Goal: Task Accomplishment & Management: Manage account settings

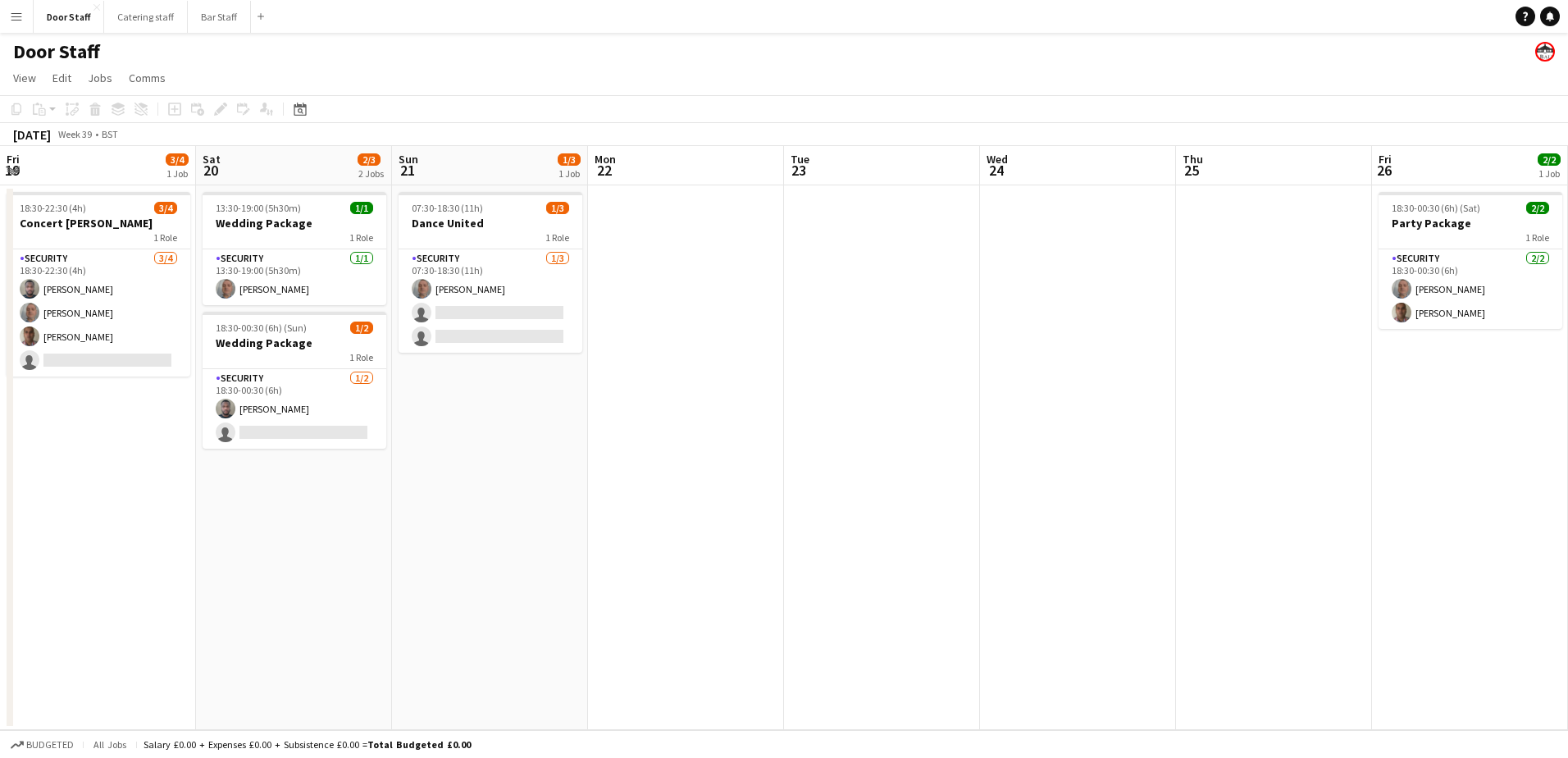
scroll to position [0, 648]
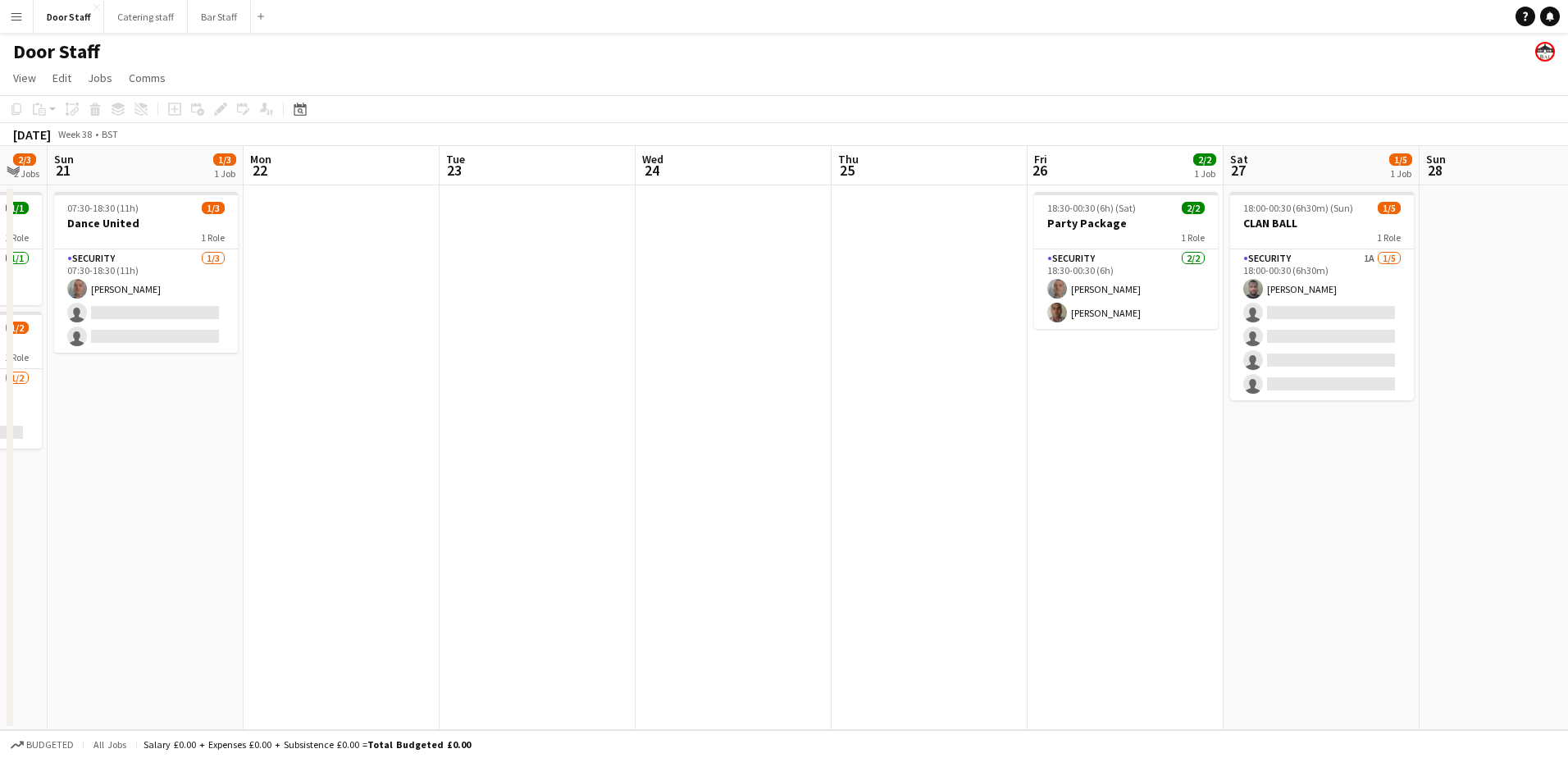
drag, startPoint x: 48, startPoint y: 470, endPoint x: 909, endPoint y: 381, distance: 865.6
click at [931, 375] on app-calendar-viewport "Fri 19 3/4 1 Job Sat 20 2/3 2 Jobs Sun 21 1/3 1 Job Mon 22 Tue 23 Wed 24 Thu 25…" at bounding box center [784, 437] width 1568 height 584
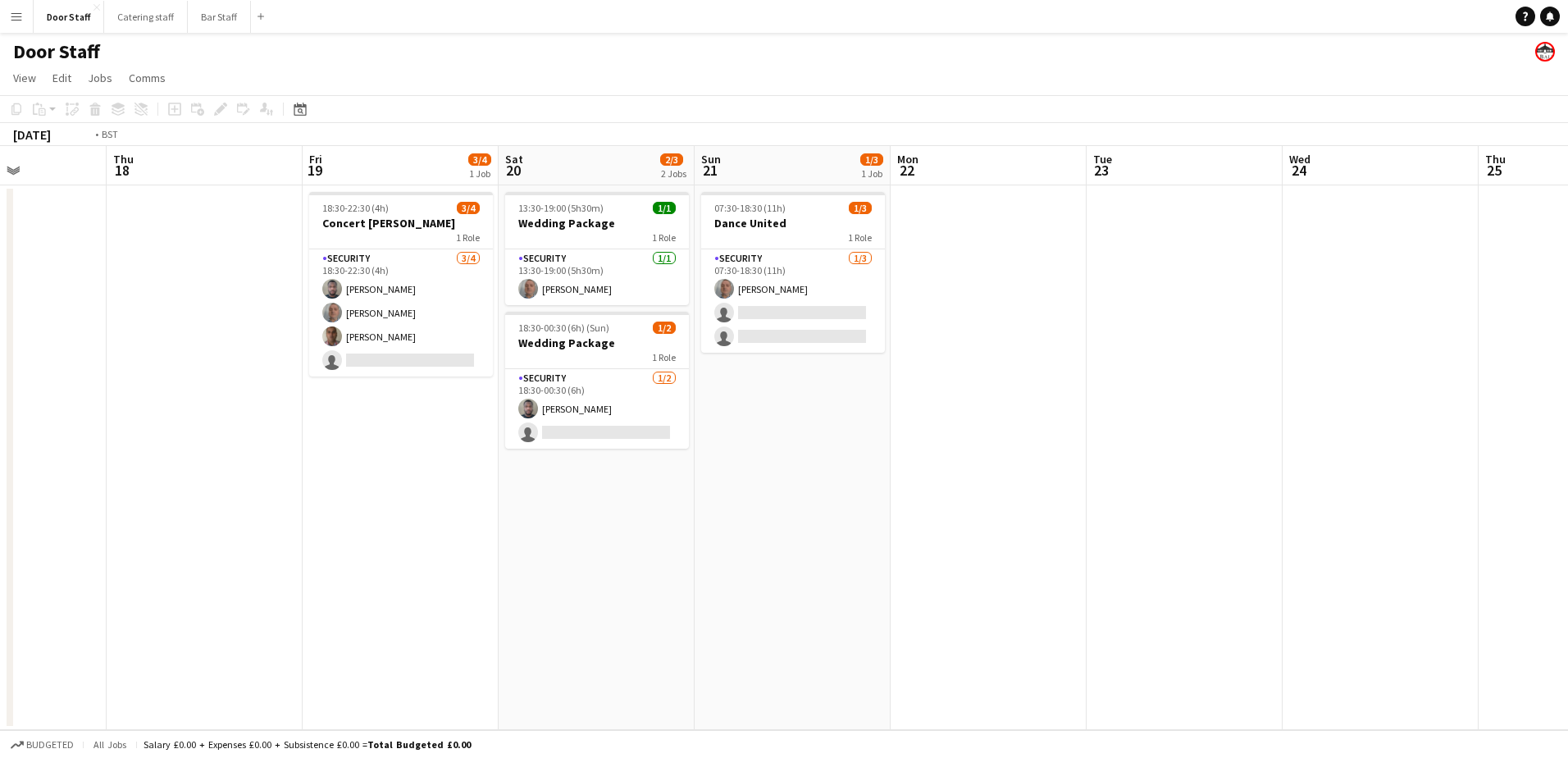
drag, startPoint x: 141, startPoint y: 505, endPoint x: 1132, endPoint y: 323, distance: 1007.6
click at [1132, 323] on app-calendar-viewport "Tue 16 Wed 17 Thu 18 Fri 19 3/4 1 Job Sat 20 2/3 2 Jobs Sun 21 1/3 1 Job Mon 22…" at bounding box center [784, 437] width 1568 height 584
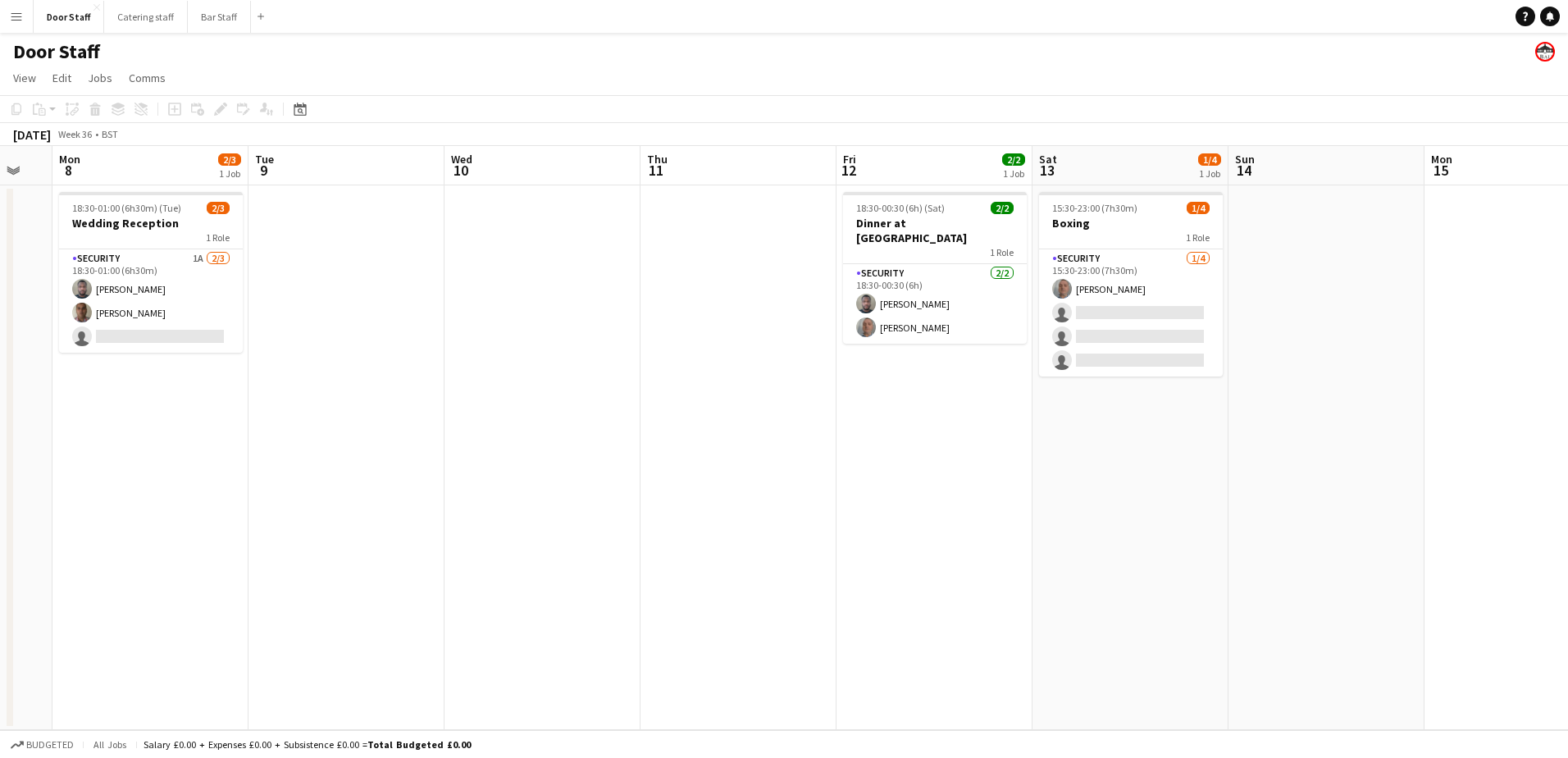
drag, startPoint x: 166, startPoint y: 438, endPoint x: 1000, endPoint y: 331, distance: 840.8
click at [1148, 274] on app-calendar-viewport "Sat 6 3/3 1 Job Sun 7 Mon 8 2/3 1 Job Tue 9 Wed 10 Thu 11 Fri 12 2/2 1 Job Sat …" at bounding box center [784, 437] width 1568 height 584
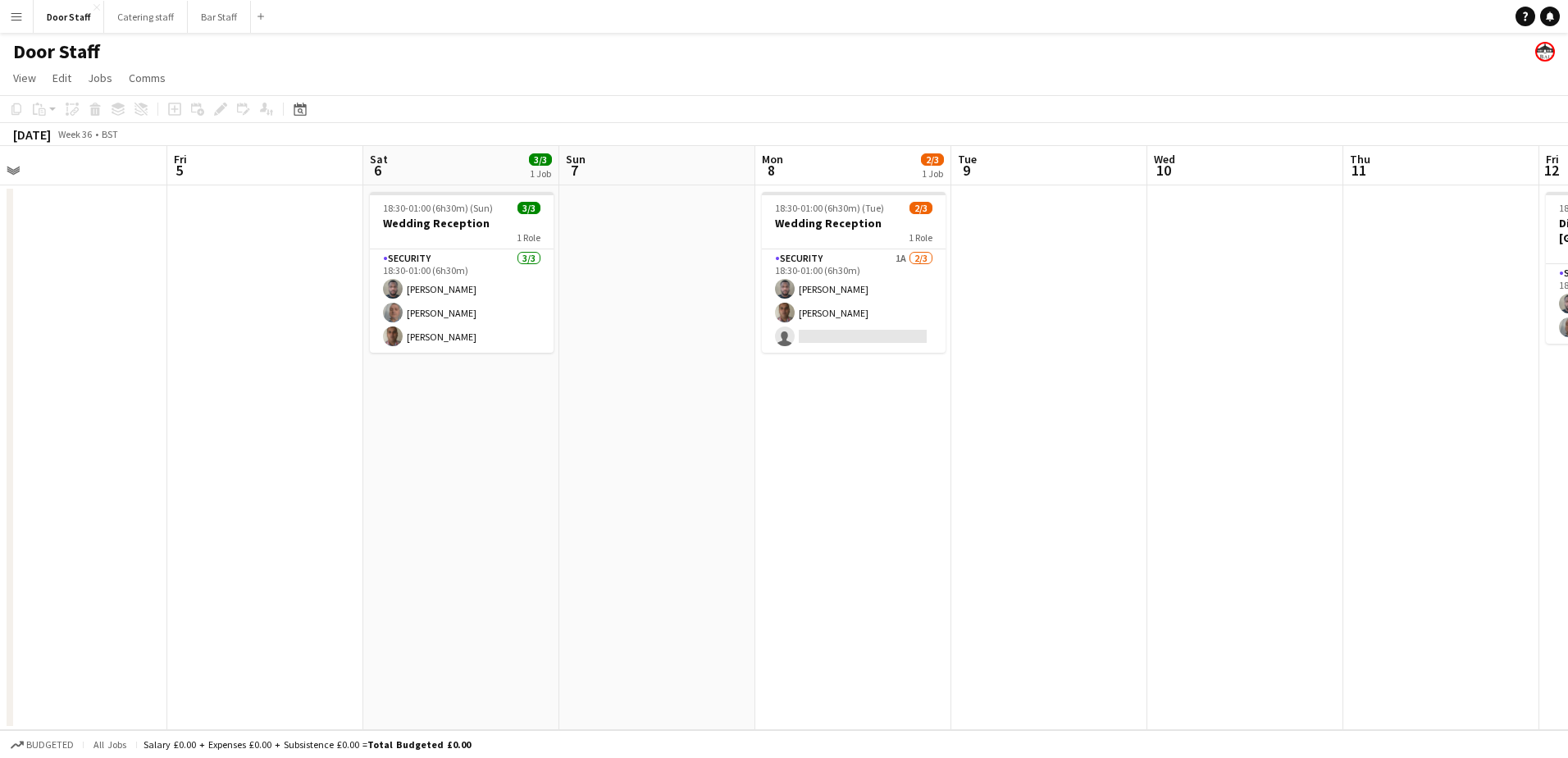
scroll to position [0, 382]
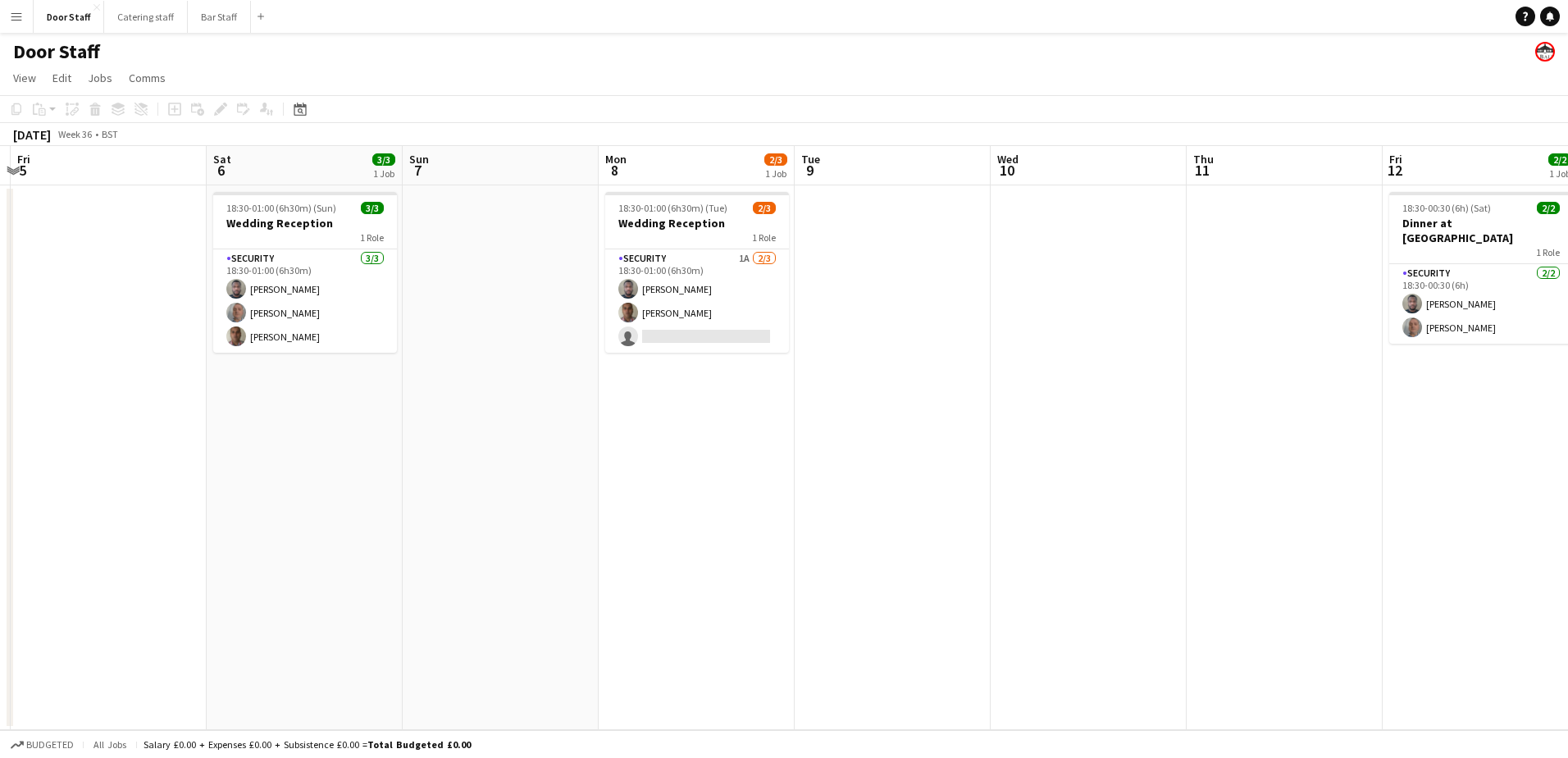
drag, startPoint x: 219, startPoint y: 428, endPoint x: 1157, endPoint y: 316, distance: 944.7
click at [1157, 316] on app-calendar-viewport "Wed 3 1/1 1 Job Thu 4 Fri 5 Sat 6 3/3 1 Job Sun 7 Mon 8 2/3 1 Job Tue 9 Wed 10 …" at bounding box center [784, 437] width 1568 height 584
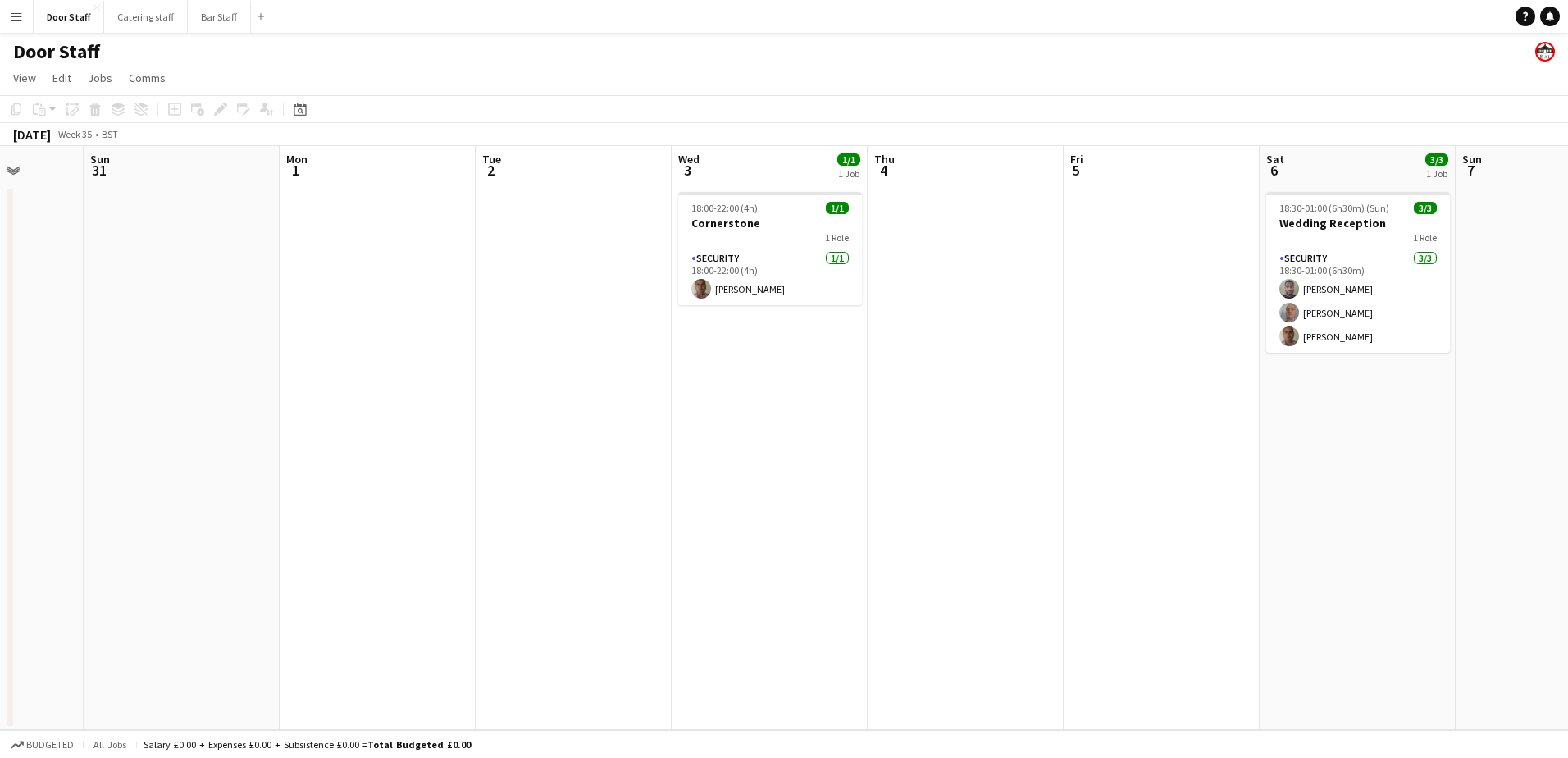
scroll to position [0, 490]
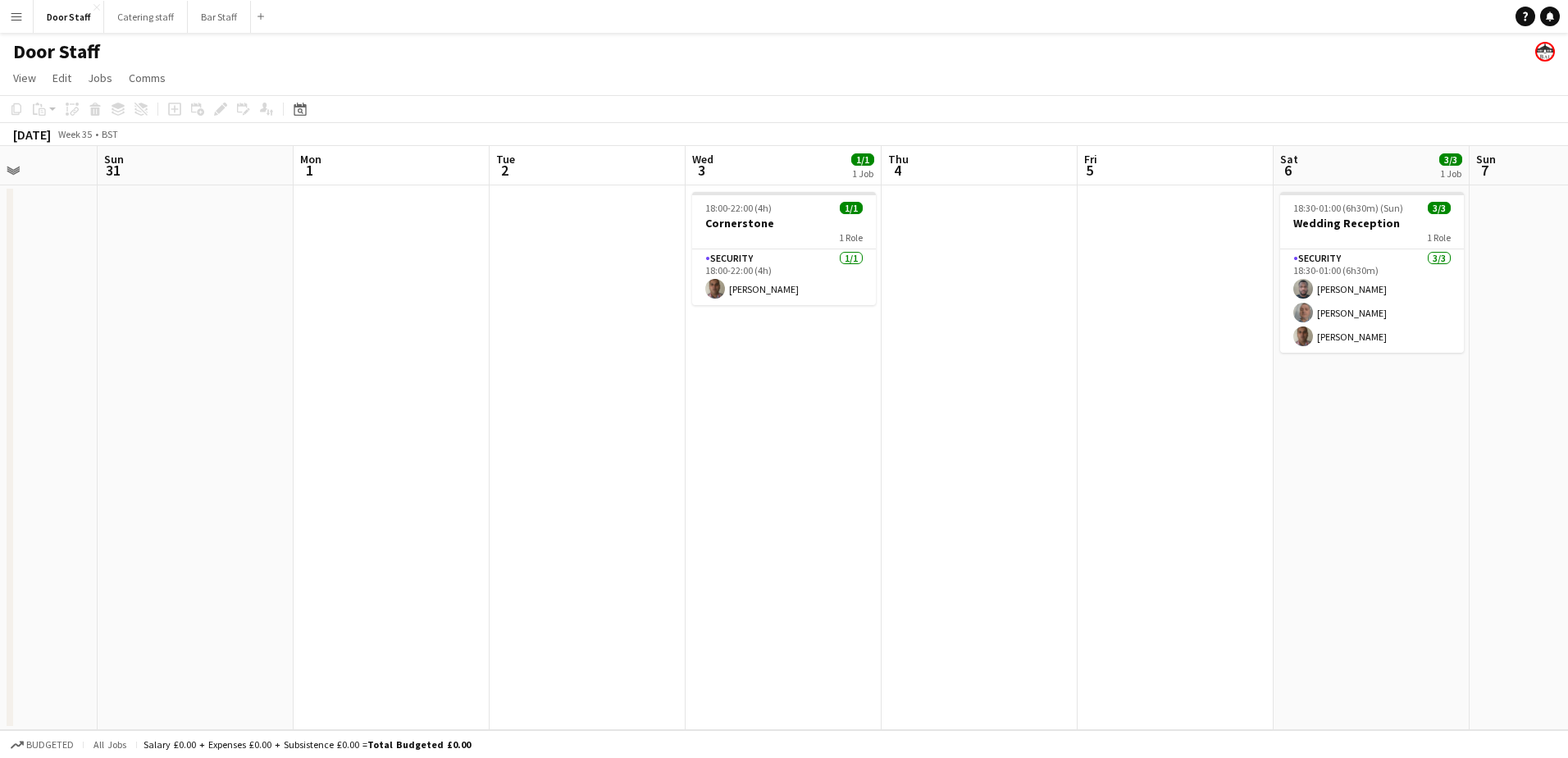
drag, startPoint x: 338, startPoint y: 474, endPoint x: 1013, endPoint y: 395, distance: 679.6
click at [1013, 395] on app-calendar-viewport "Thu 28 Fri 29 Sat 30 Sun 31 Mon 1 Tue 2 Wed 3 1/1 1 Job Thu 4 Fri 5 Sat 6 3/3 1…" at bounding box center [784, 437] width 1568 height 584
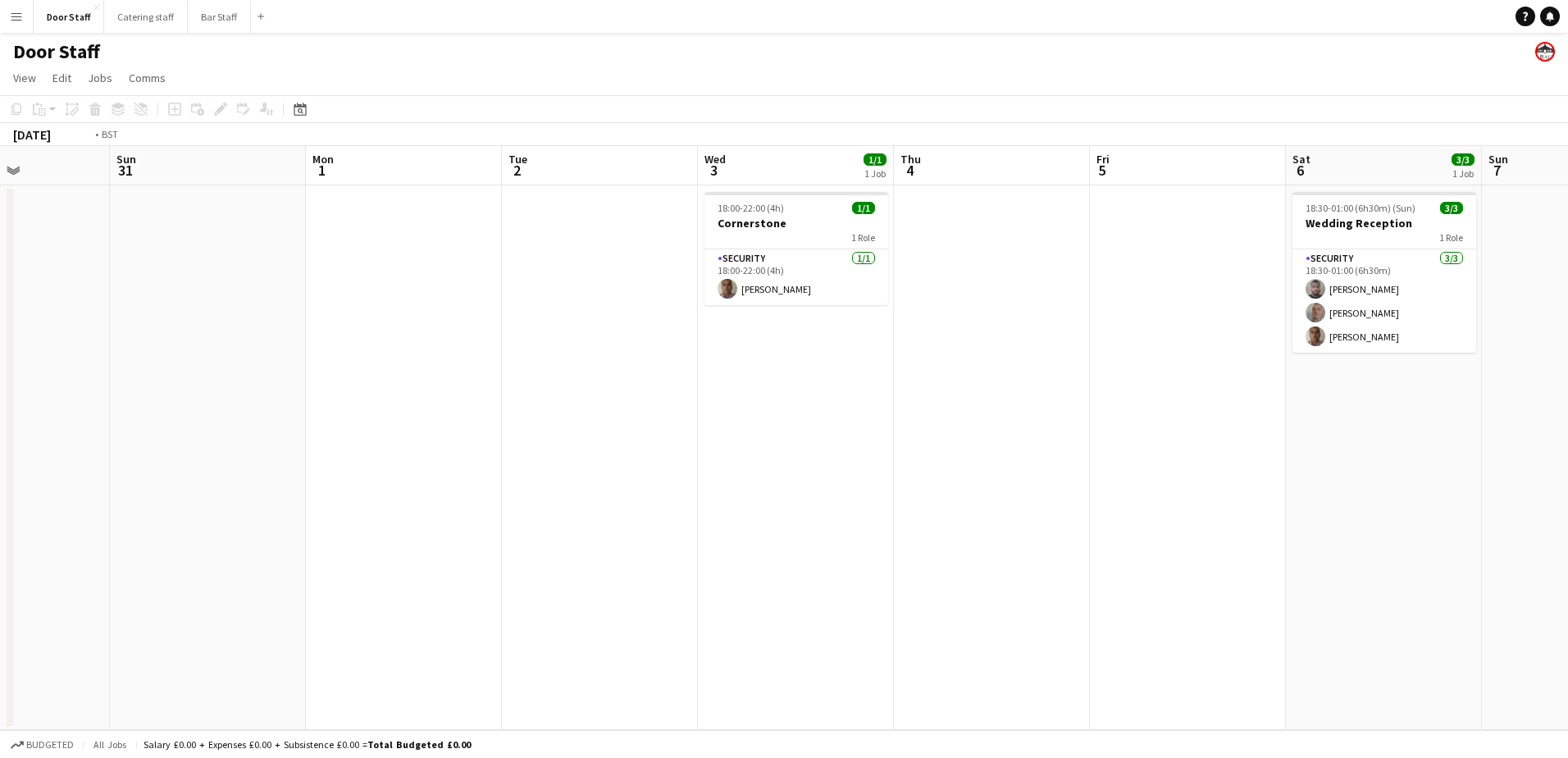
drag, startPoint x: 672, startPoint y: 438, endPoint x: 246, endPoint y: 440, distance: 426.0
click at [246, 440] on app-calendar-viewport "Thu 28 Fri 29 Sat 30 Sun 31 Mon 1 Tue 2 Wed 3 1/1 1 Job Thu 4 Fri 5 Sat 6 3/3 1…" at bounding box center [784, 437] width 1568 height 584
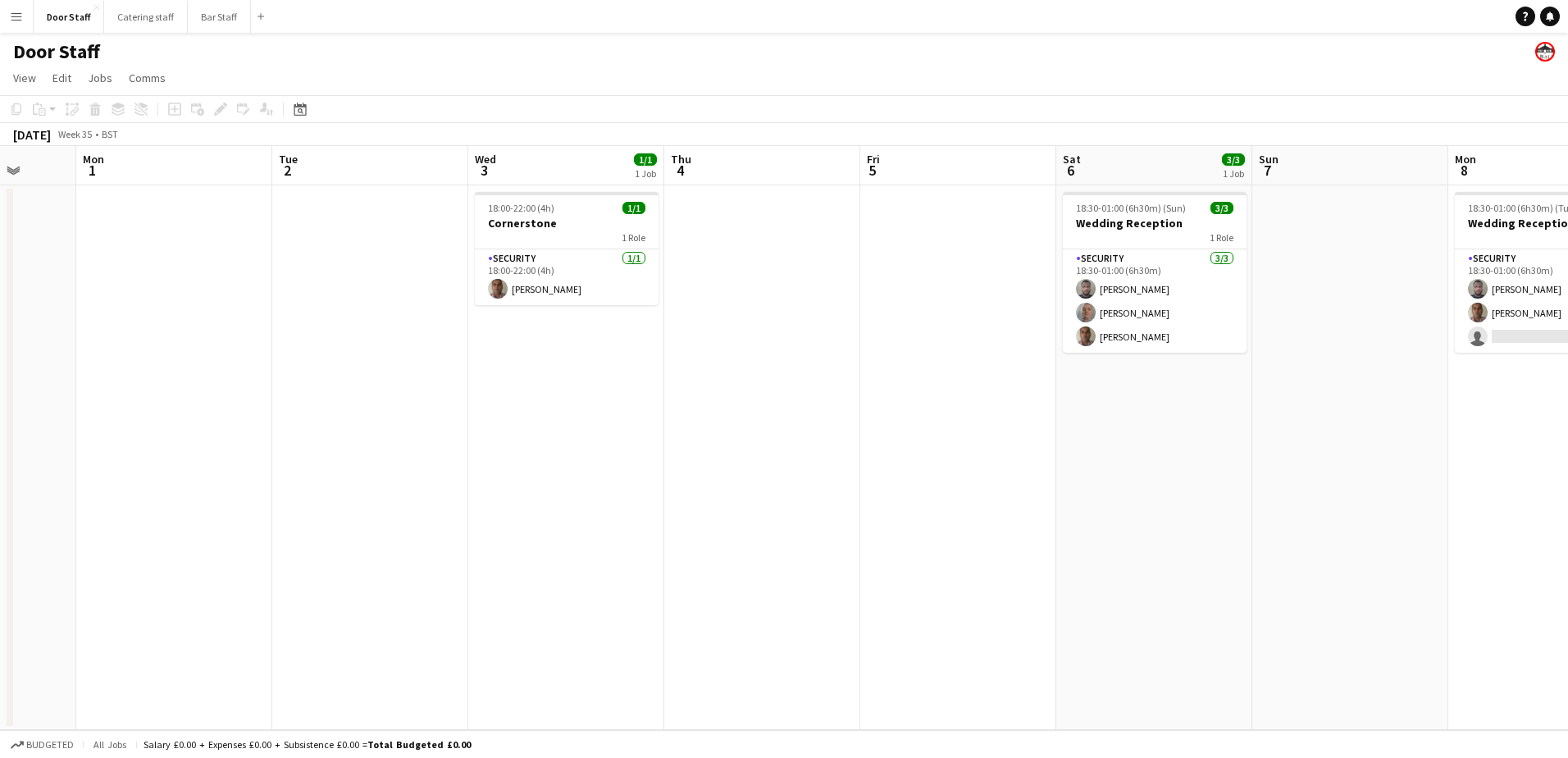
drag, startPoint x: 486, startPoint y: 451, endPoint x: 766, endPoint y: 432, distance: 280.6
click at [849, 399] on app-calendar-viewport "Fri 29 Sat 30 Sun 31 Mon 1 Tue 2 Wed 3 1/1 1 Job Thu 4 Fri 5 Sat 6 3/3 1 Job Su…" at bounding box center [784, 437] width 1568 height 584
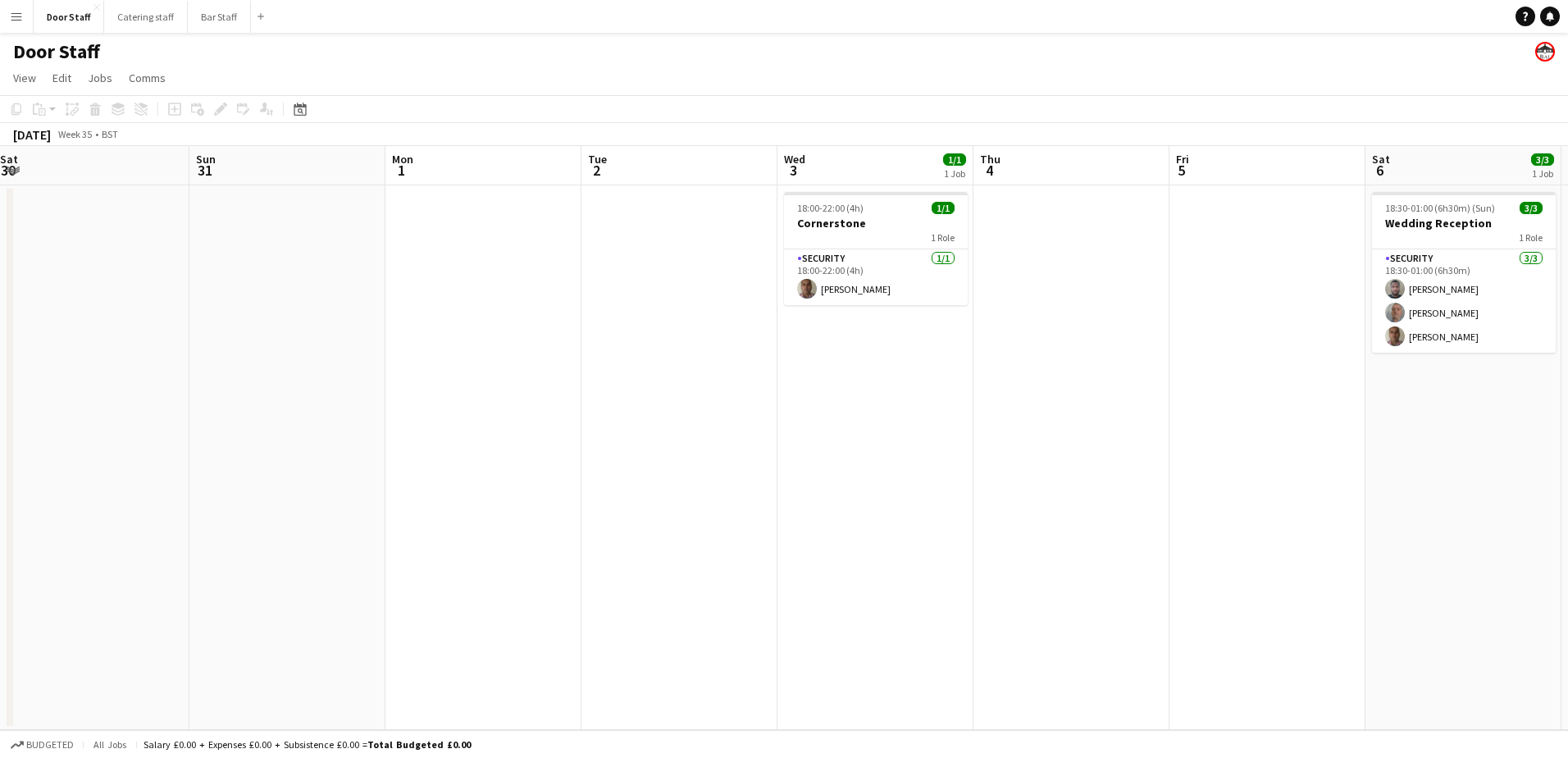
drag, startPoint x: 325, startPoint y: 452, endPoint x: 926, endPoint y: 358, distance: 608.3
click at [926, 358] on app-calendar-viewport "Thu 28 Fri 29 Sat 30 Sun 31 Mon 1 Tue 2 Wed 3 1/1 1 Job Thu 4 Fri 5 Sat 6 3/3 1…" at bounding box center [784, 437] width 1568 height 584
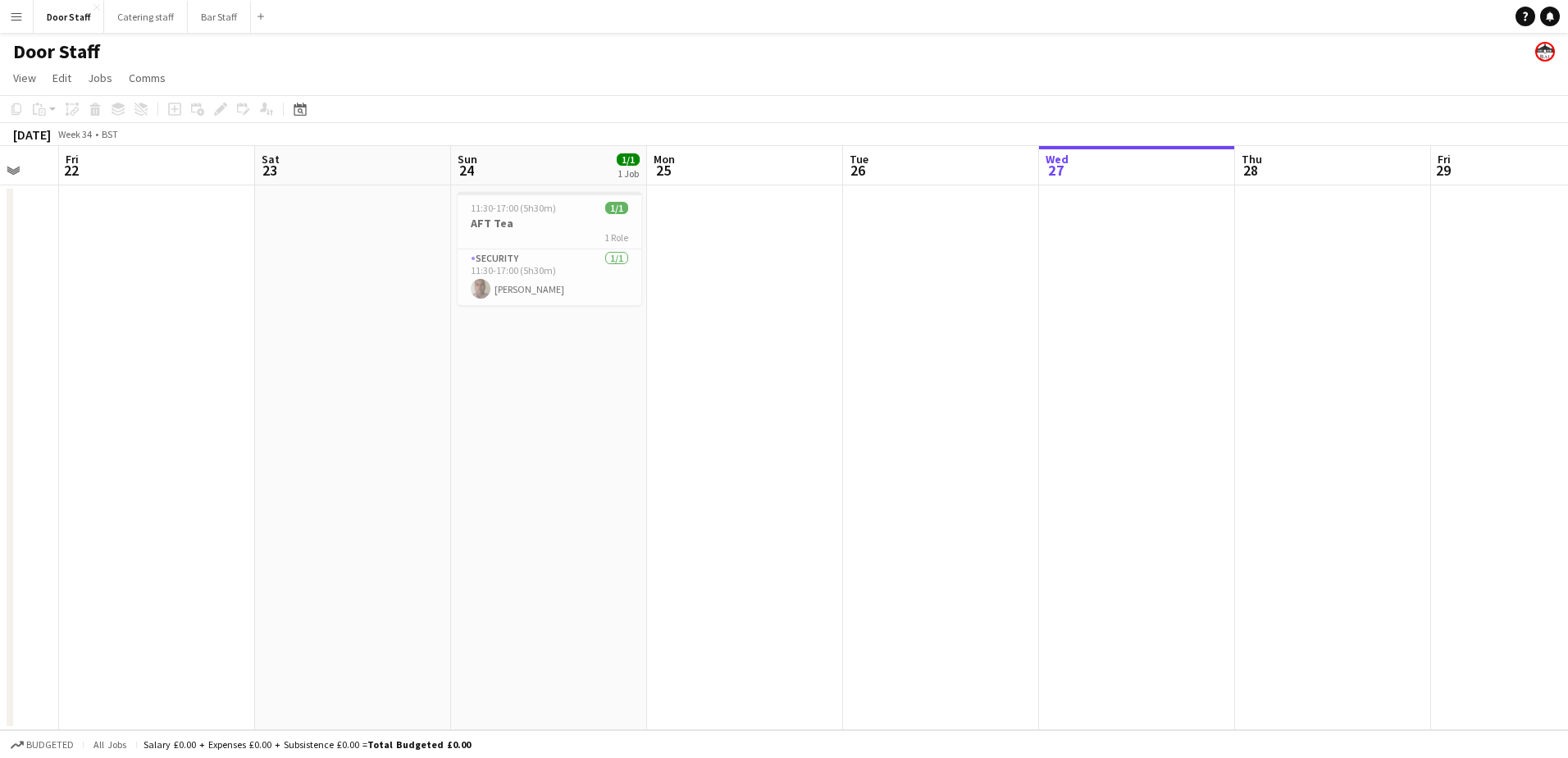
drag, startPoint x: 125, startPoint y: 465, endPoint x: 693, endPoint y: 376, distance: 574.9
click at [1179, 260] on app-calendar-viewport "Wed 20 Thu 21 Fri 22 Sat 23 Sun 24 1/1 1 Job Mon 25 Tue 26 Wed 27 Thu 28 Fri 29…" at bounding box center [784, 437] width 1568 height 584
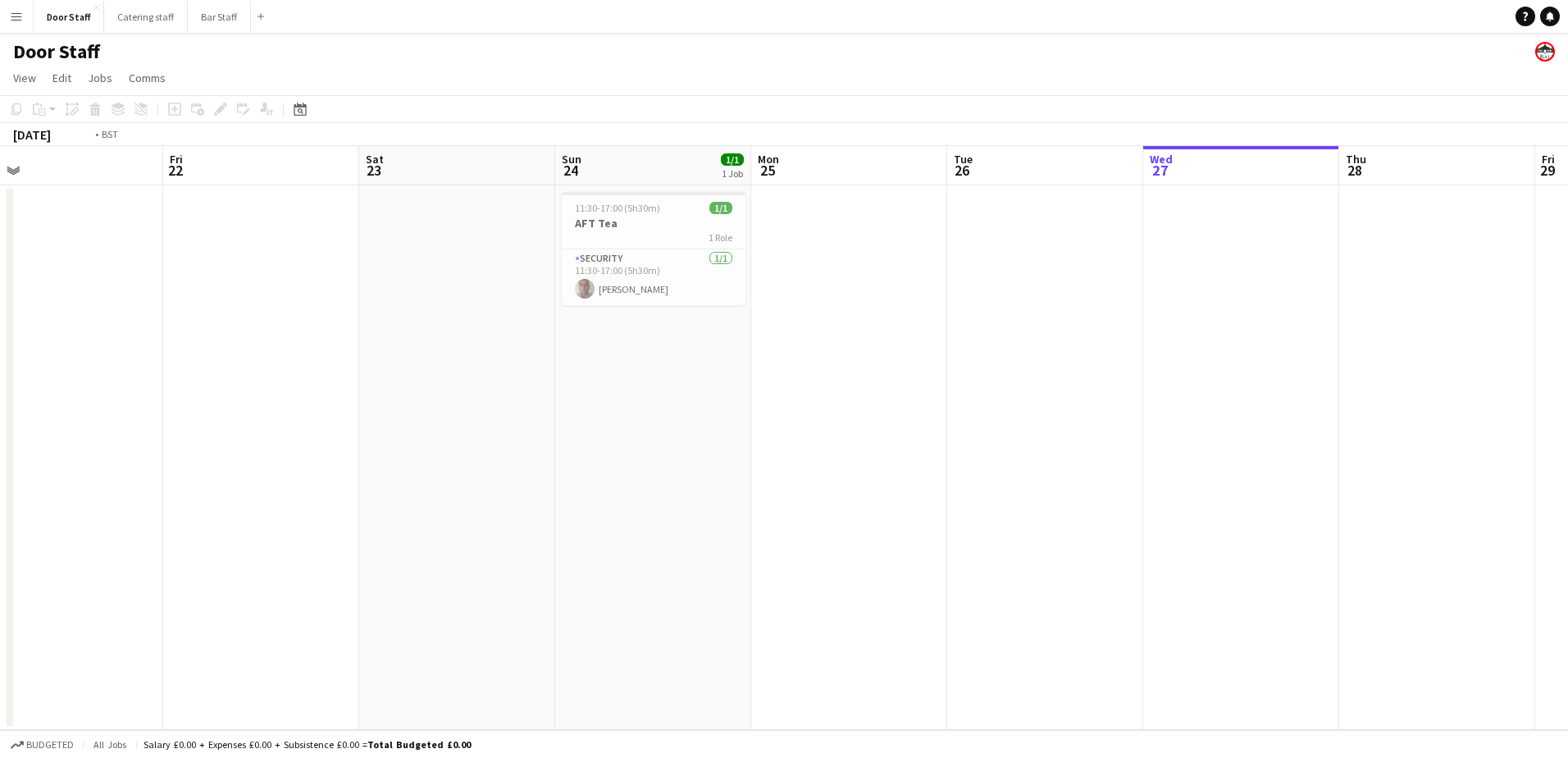
drag, startPoint x: 209, startPoint y: 387, endPoint x: 1284, endPoint y: 256, distance: 1083.0
click at [1284, 256] on app-calendar-viewport "Tue 19 Wed 20 Thu 21 Fri 22 Sat 23 Sun 24 1/1 1 Job Mon 25 Tue 26 Wed 27 Thu 28…" at bounding box center [784, 437] width 1568 height 584
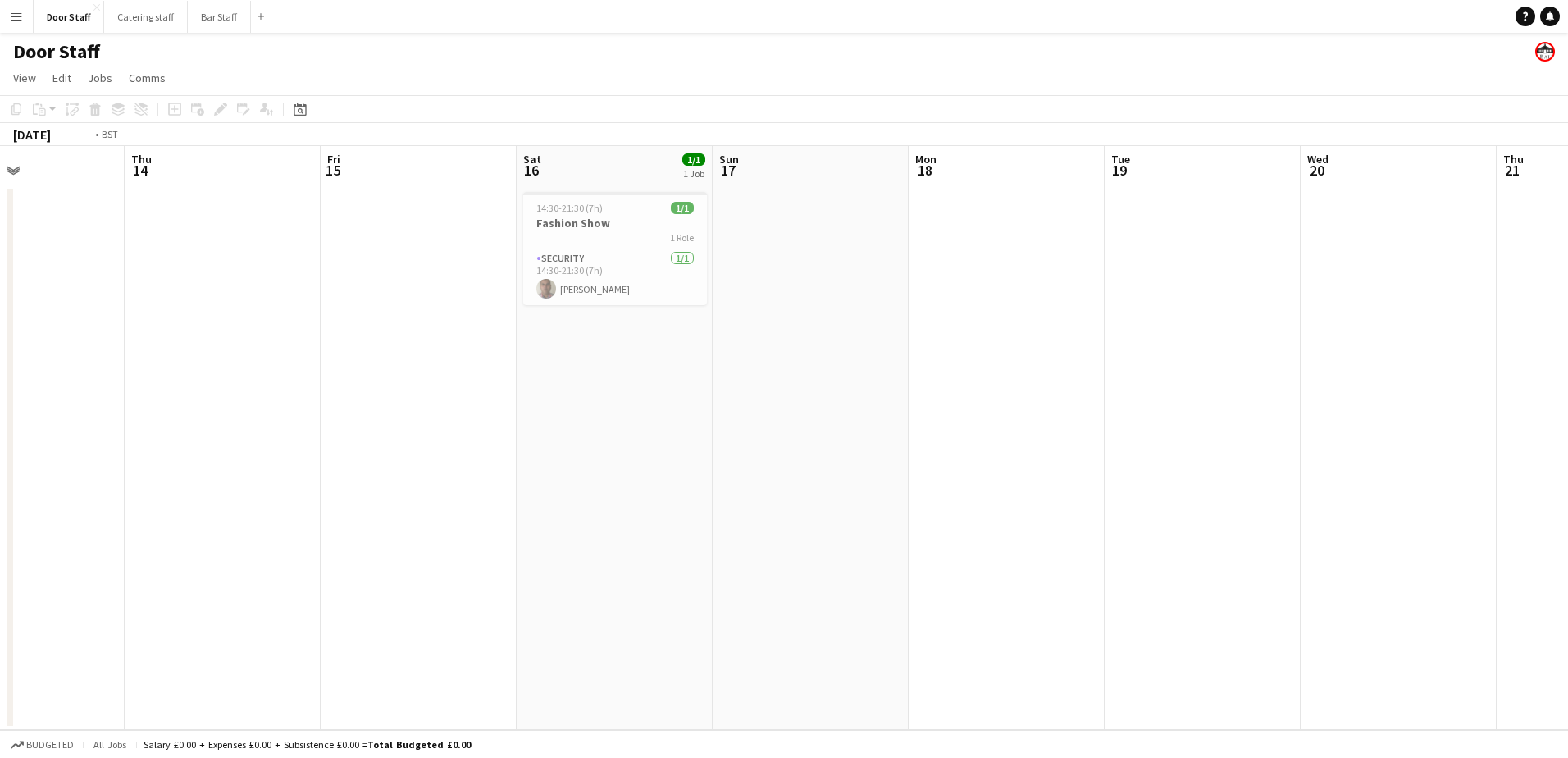
drag, startPoint x: 337, startPoint y: 396, endPoint x: 1343, endPoint y: 168, distance: 1031.5
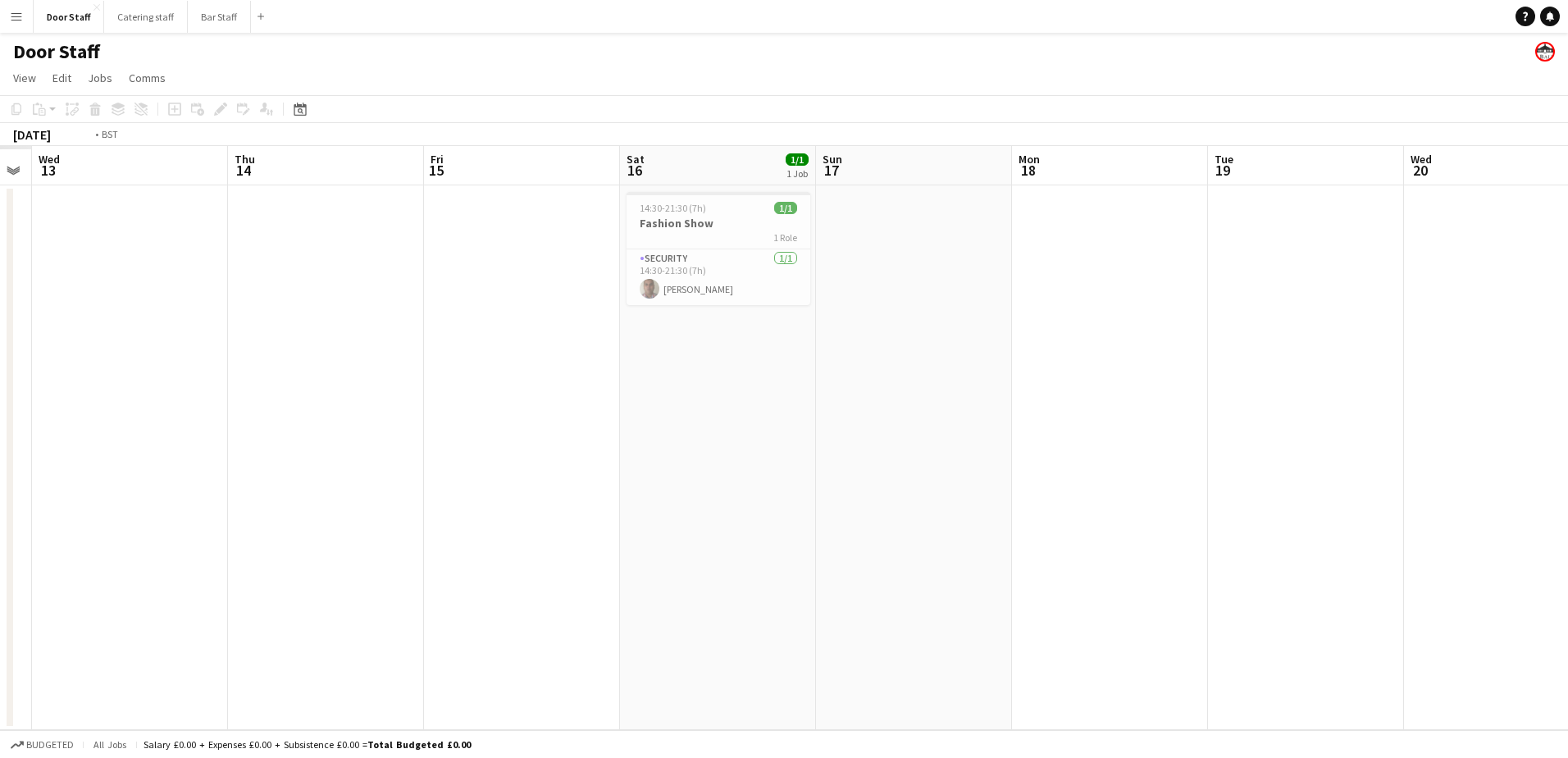
click at [1383, 145] on app-calendar "Copy Paste Paste Ctrl+V Paste with crew Ctrl+Shift+V Paste linked Job [GEOGRAPH…" at bounding box center [784, 412] width 1568 height 635
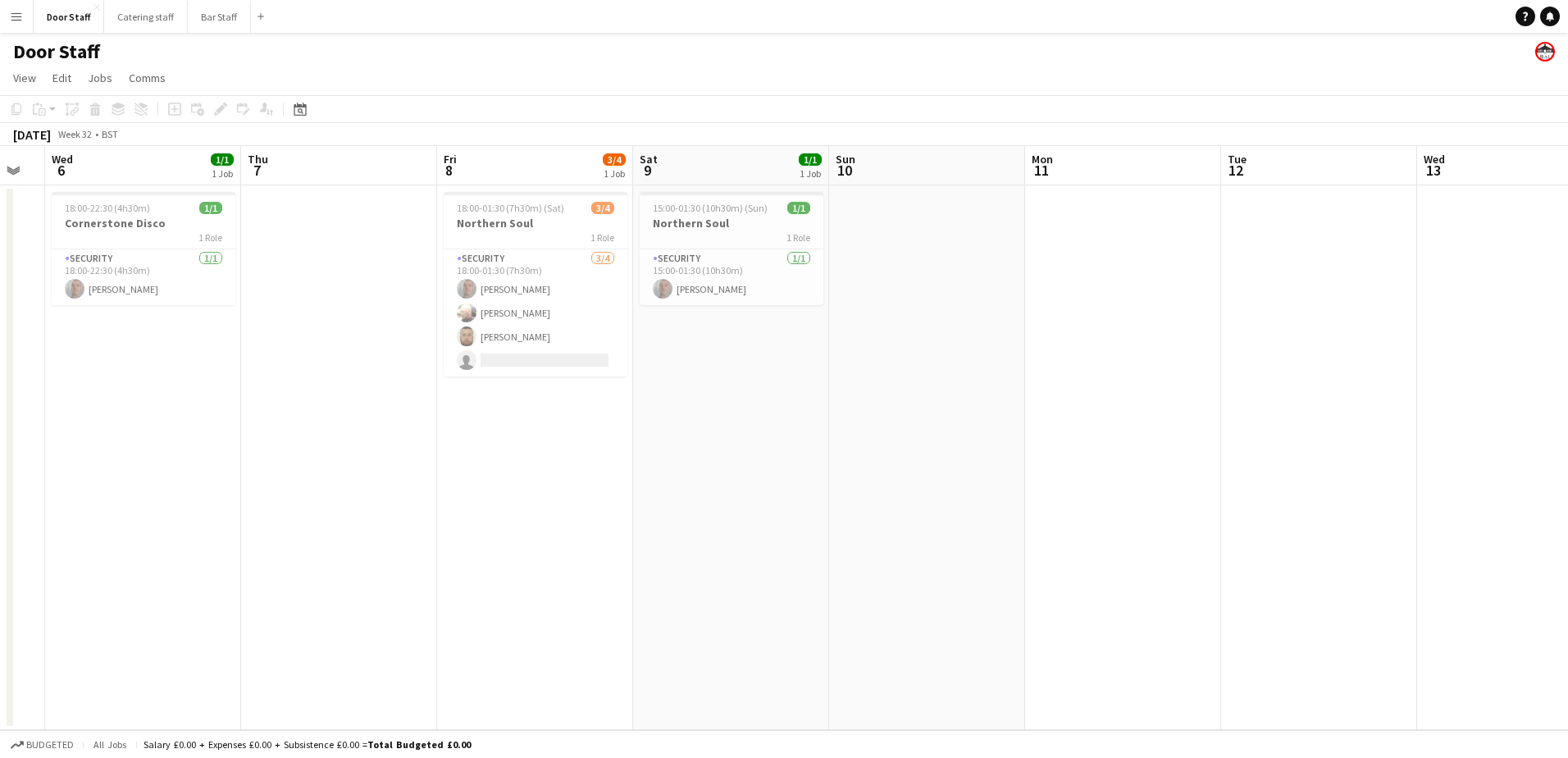
drag, startPoint x: 407, startPoint y: 352, endPoint x: 1325, endPoint y: 177, distance: 934.5
click at [1399, 147] on app-calendar-viewport "Sun 3 Mon 4 Tue 5 Wed 6 1/1 1 Job Thu 7 Fri 8 3/4 1 Job Sat 9 1/1 1 Job Sun 10 …" at bounding box center [784, 437] width 1568 height 584
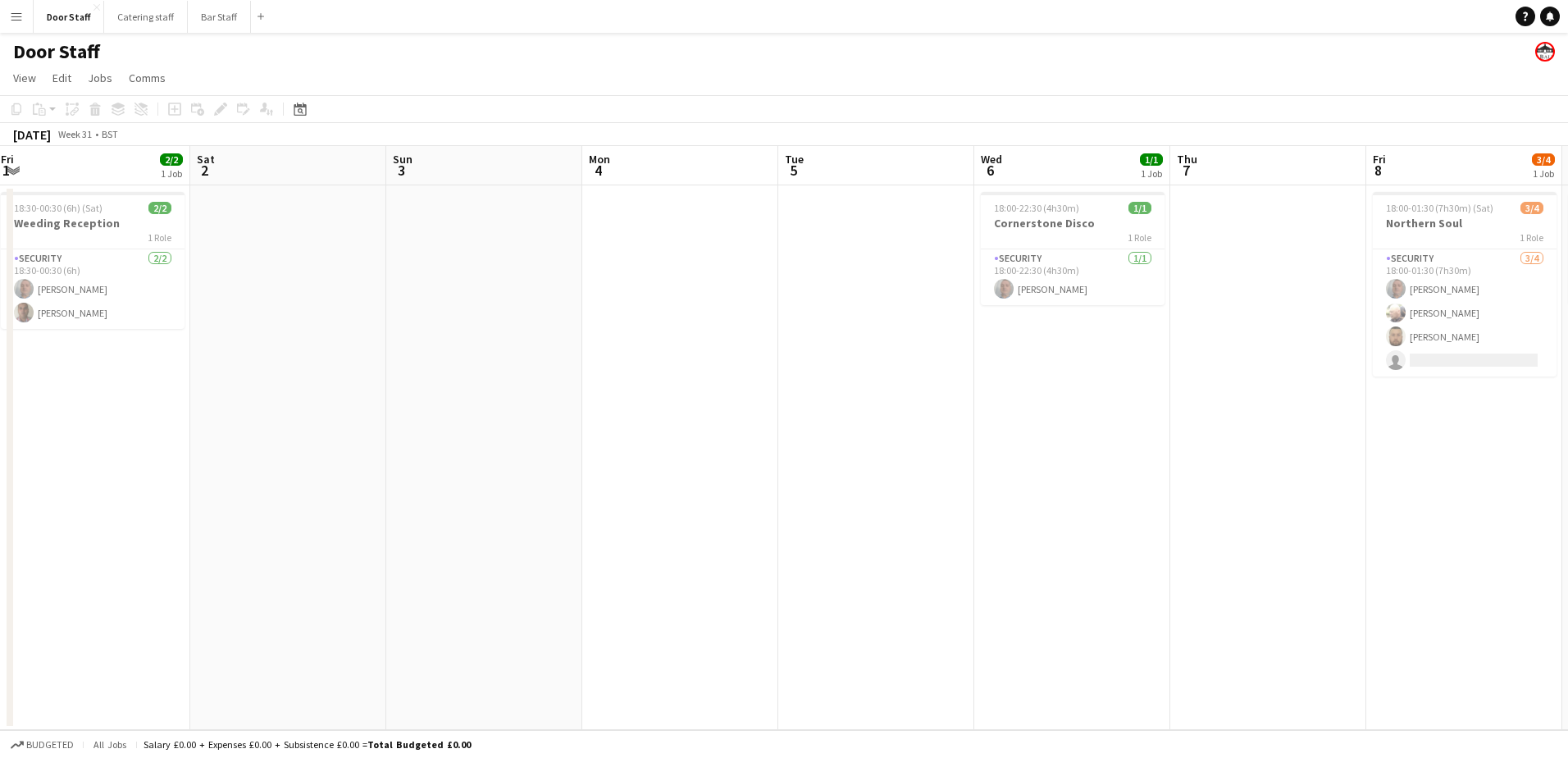
drag, startPoint x: 205, startPoint y: 434, endPoint x: 1378, endPoint y: 223, distance: 1191.8
click at [1366, 226] on app-calendar-viewport "Wed 30 Thu 31 Fri 1 2/2 1 Job Sat 2 Sun 3 Mon 4 Tue 5 Wed 6 1/1 1 Job Thu 7 Fri…" at bounding box center [784, 437] width 1568 height 584
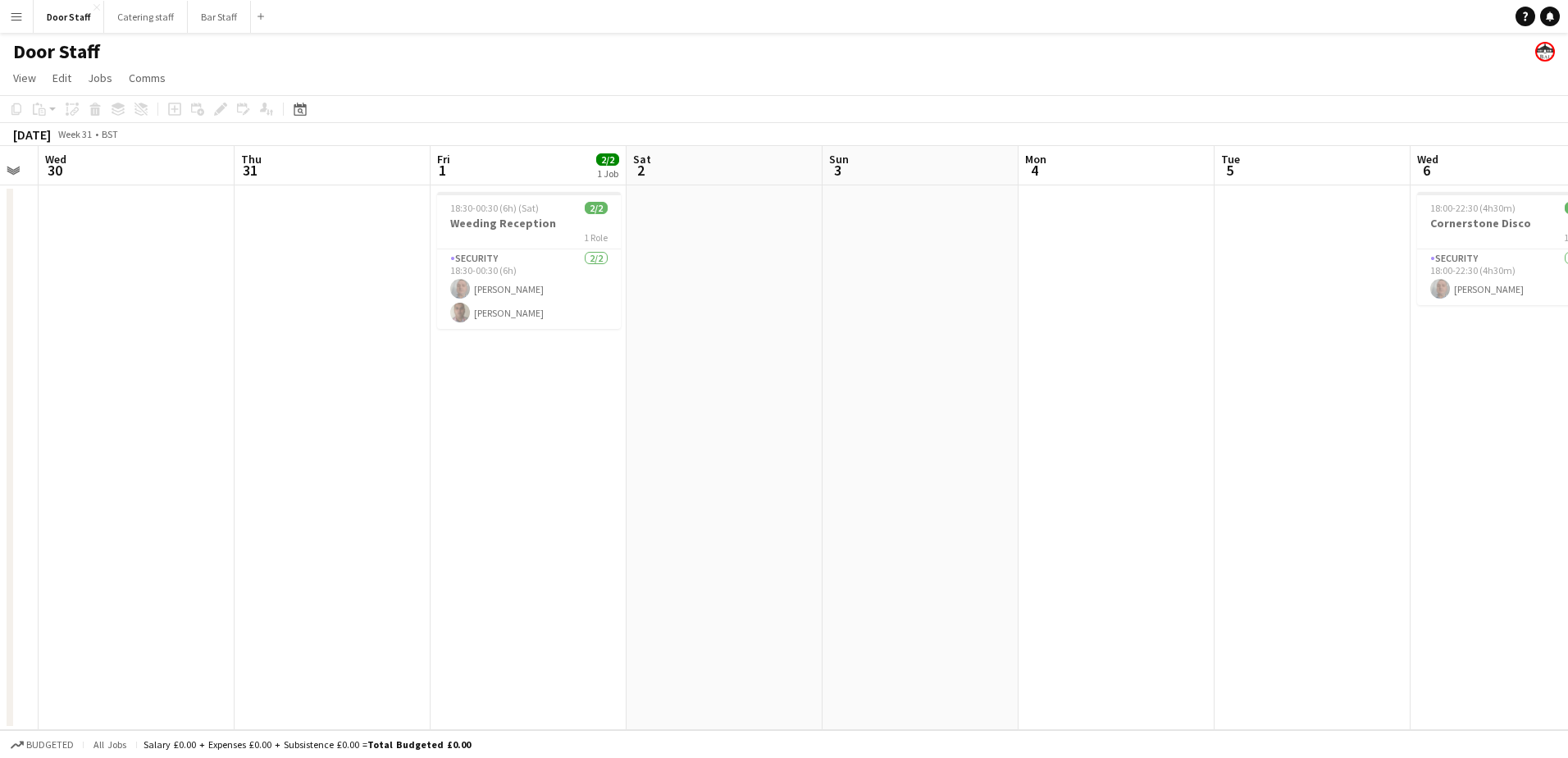
scroll to position [0, 376]
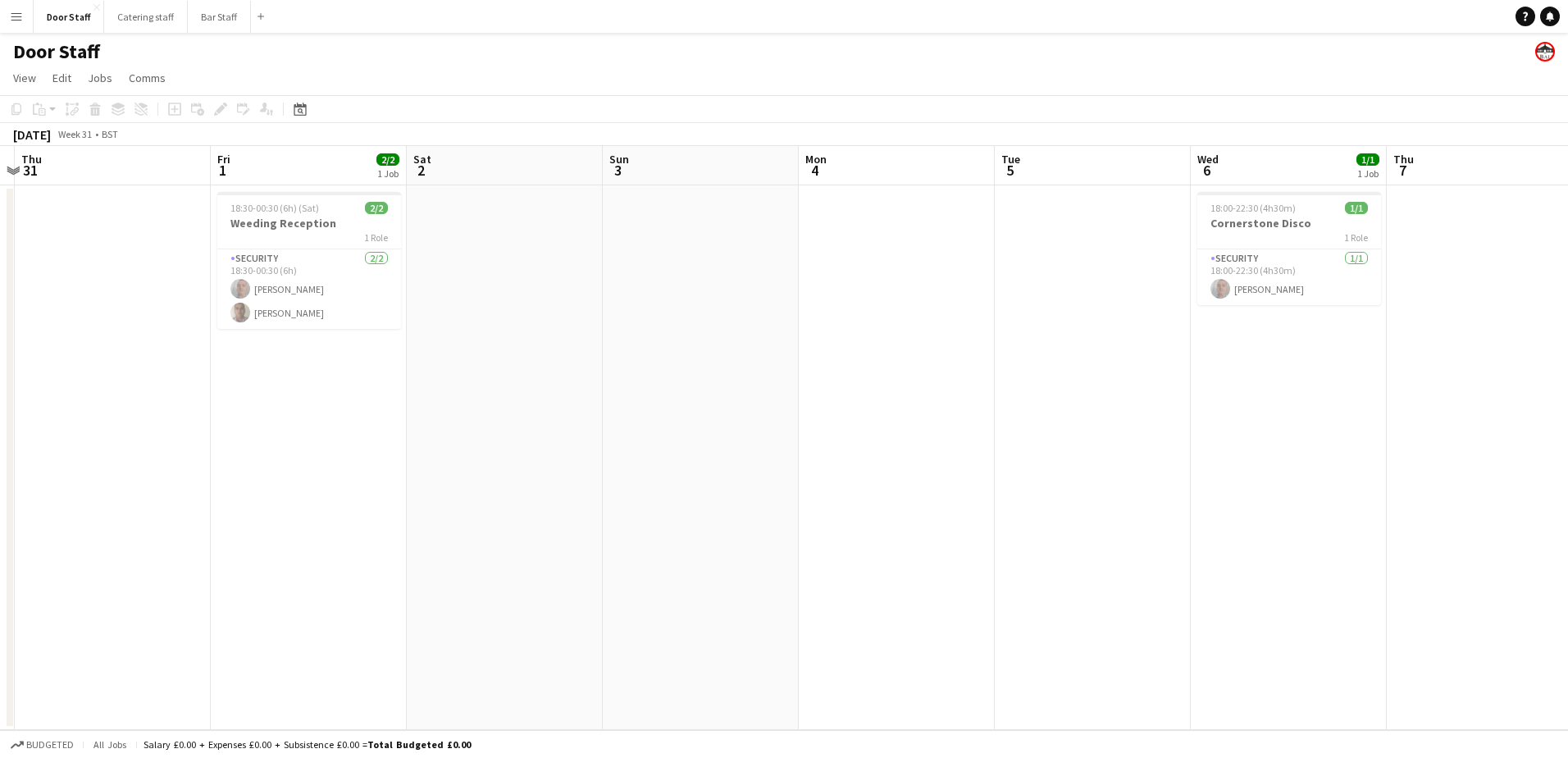
drag, startPoint x: 160, startPoint y: 449, endPoint x: 142, endPoint y: 450, distance: 18.0
click at [142, 450] on app-calendar-viewport "Mon 28 Tue 29 Wed 30 Thu 31 Fri 1 2/2 1 Job Sat 2 Sun 3 Mon 4 Tue 5 Wed 6 1/1 1…" at bounding box center [784, 437] width 1568 height 584
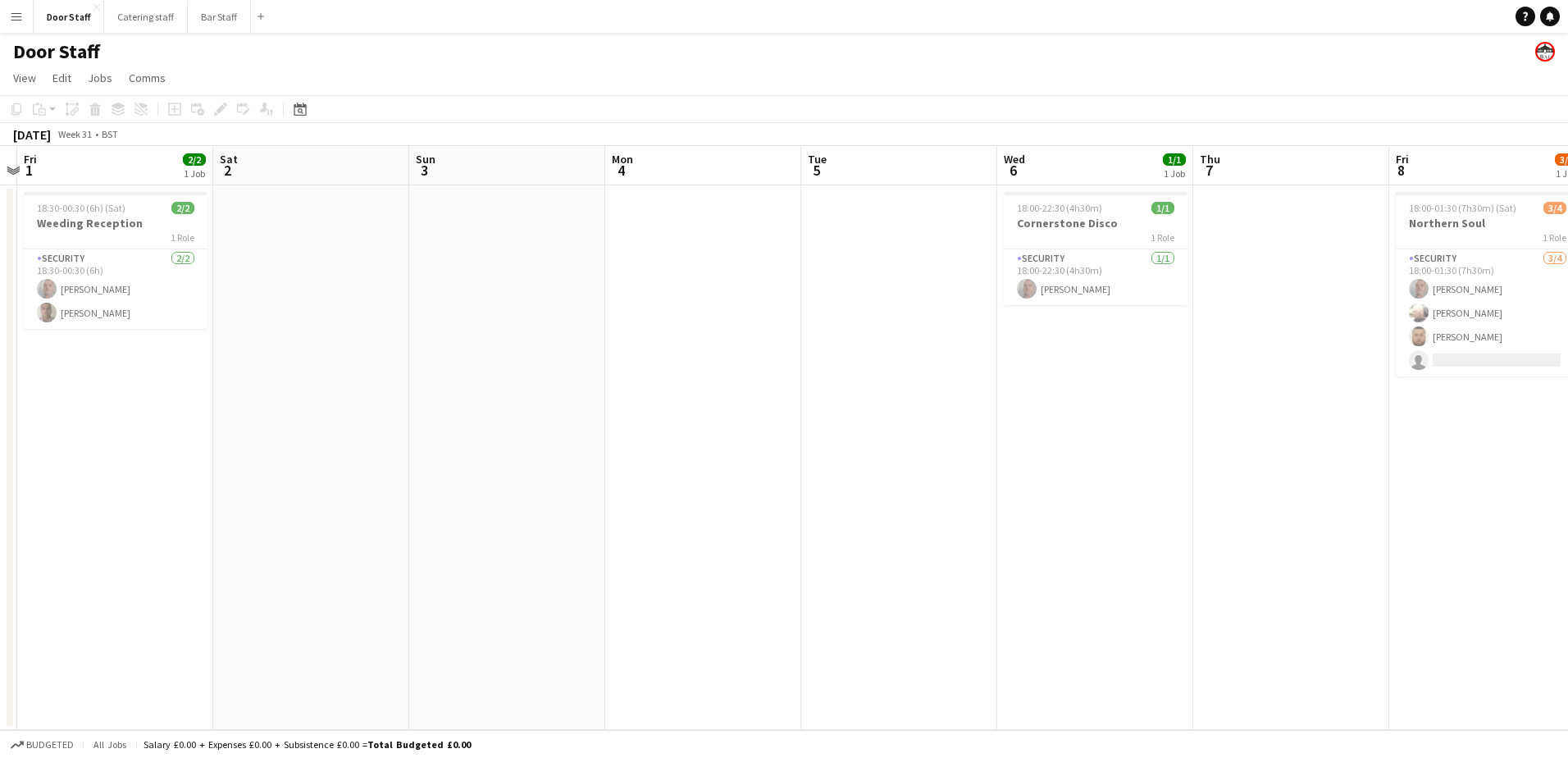
scroll to position [0, 576]
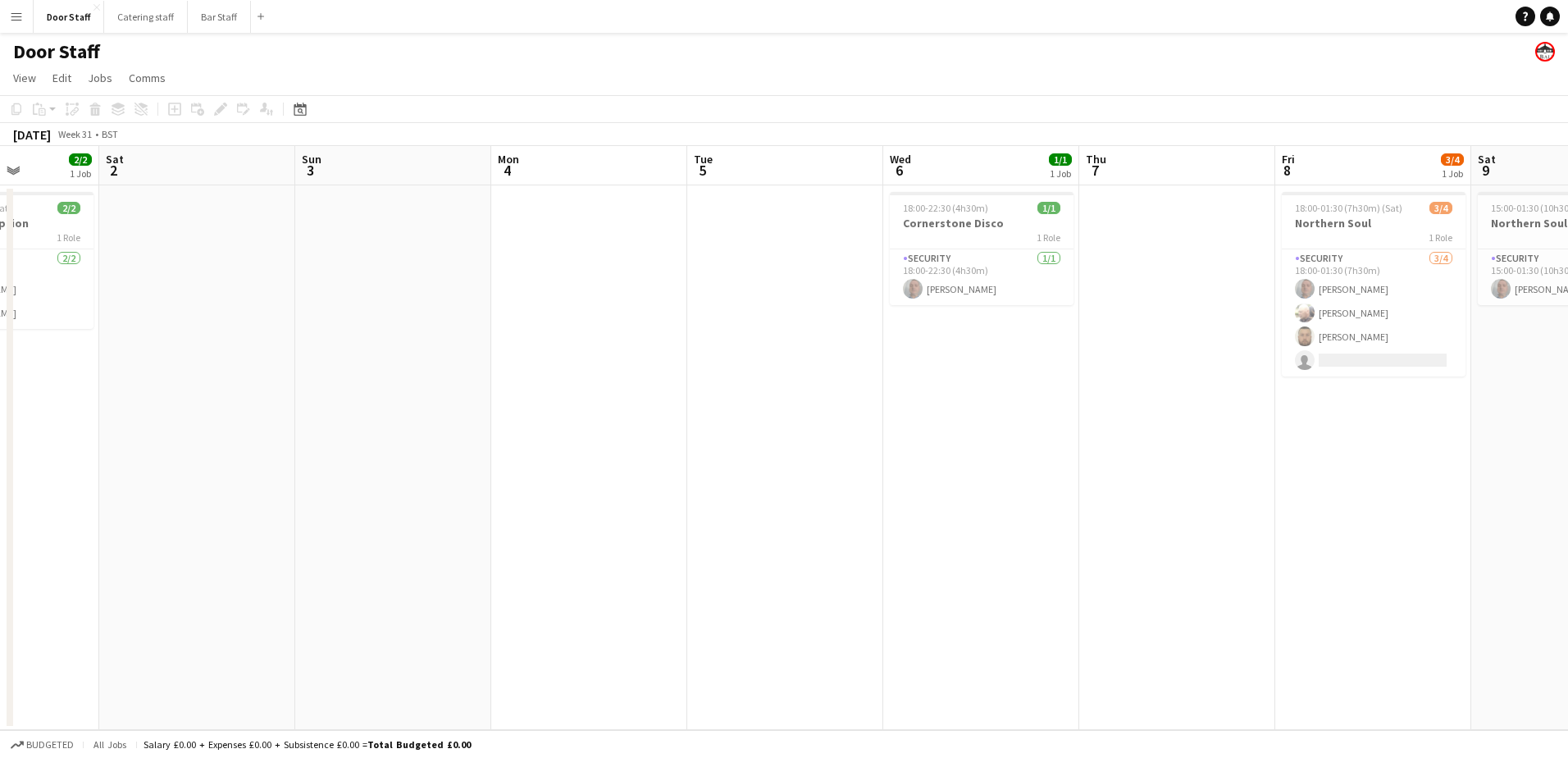
drag, startPoint x: 864, startPoint y: 488, endPoint x: 361, endPoint y: 483, distance: 503.0
click at [361, 483] on app-calendar-viewport "Wed 30 Thu 31 Fri 1 2/2 1 Job Sat 2 Sun 3 Mon 4 Tue 5 Wed 6 1/1 1 Job Thu 7 Fri…" at bounding box center [784, 437] width 1568 height 584
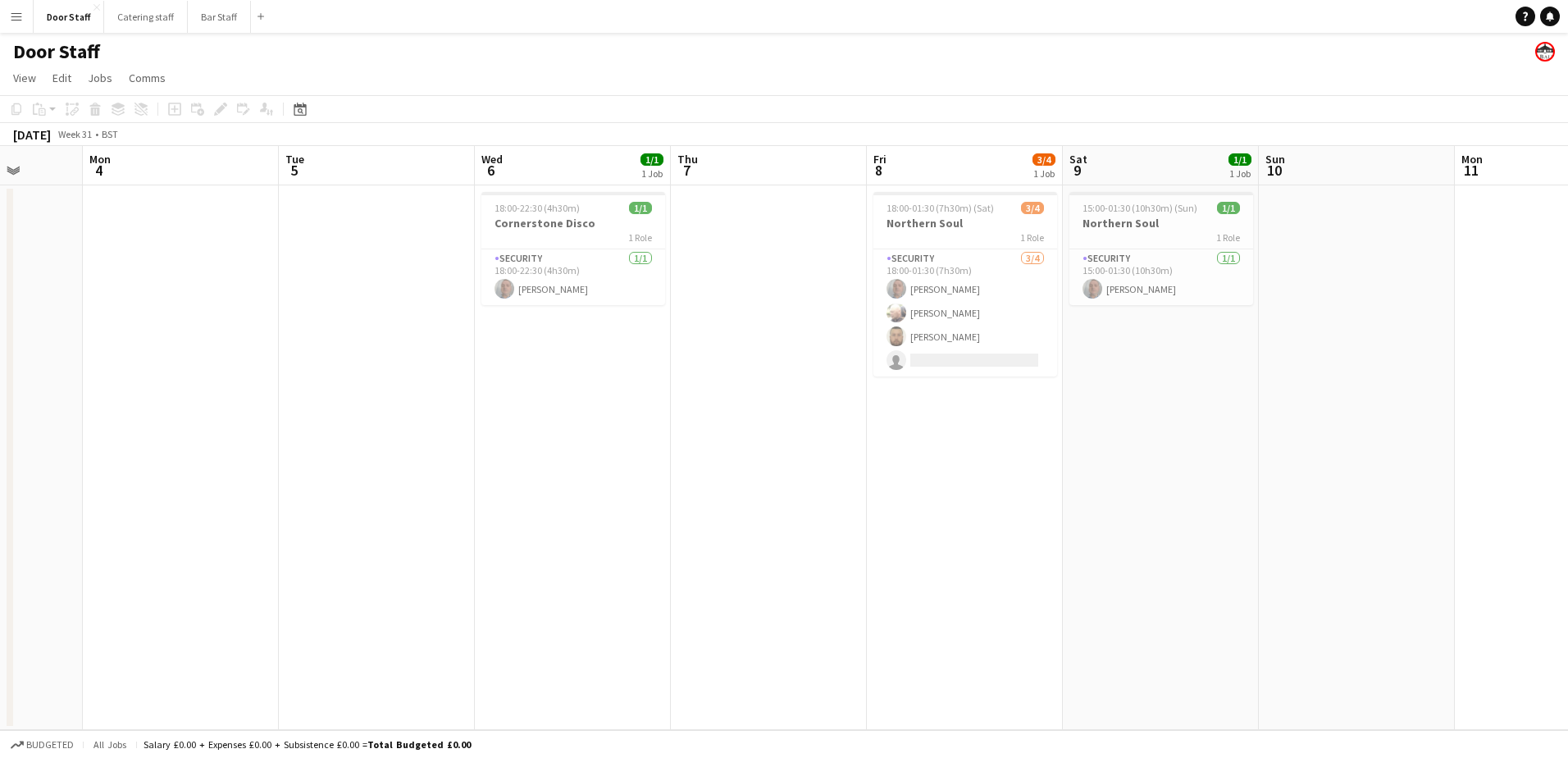
scroll to position [0, 566]
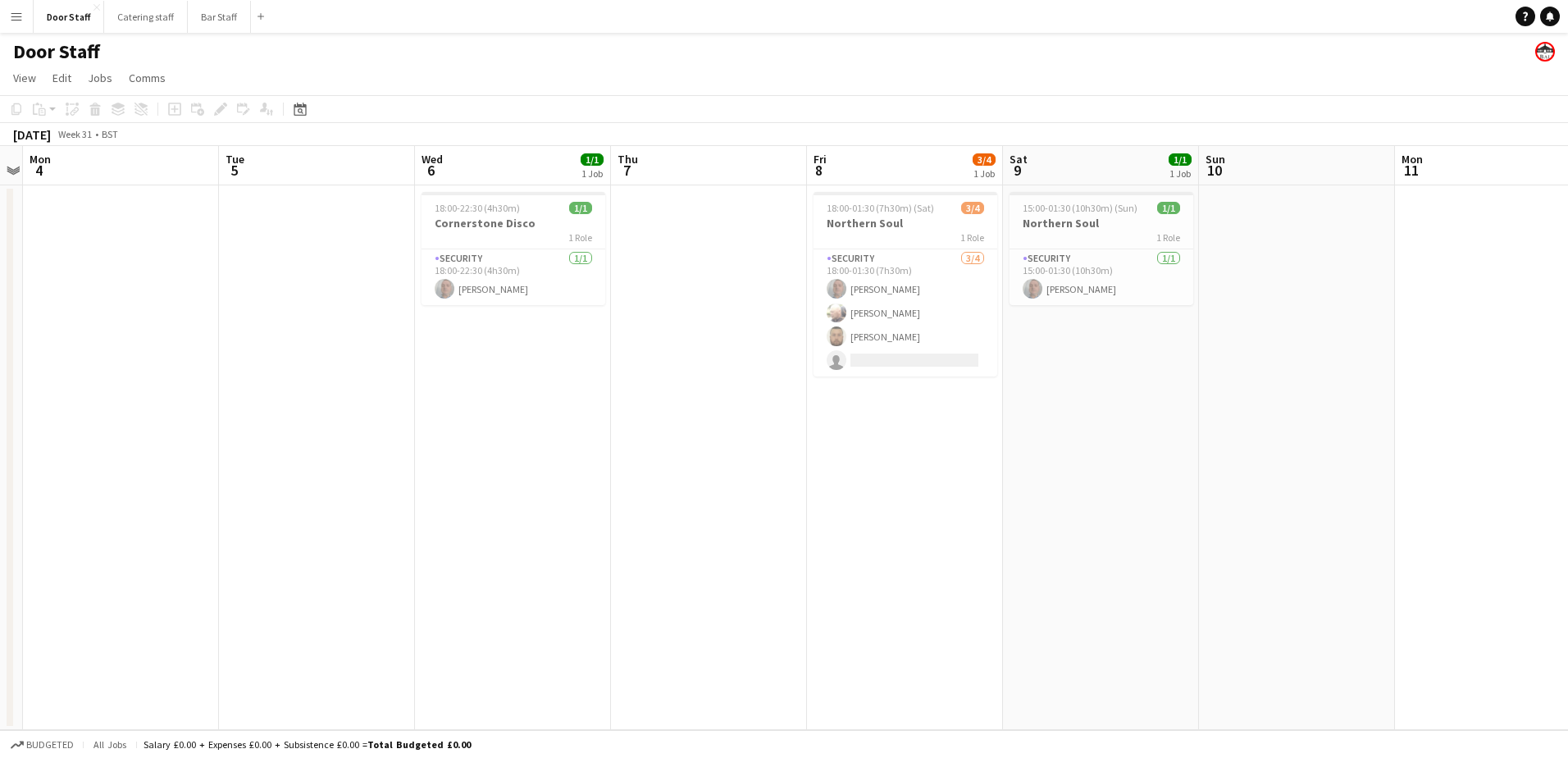
drag, startPoint x: 977, startPoint y: 477, endPoint x: 712, endPoint y: 473, distance: 265.0
click at [712, 473] on app-calendar-viewport "Fri 1 2/2 1 Job Sat 2 Sun 3 Mon 4 Tue 5 Wed 6 1/1 1 Job Thu 7 Fri 8 3/4 1 Job S…" at bounding box center [784, 437] width 1568 height 584
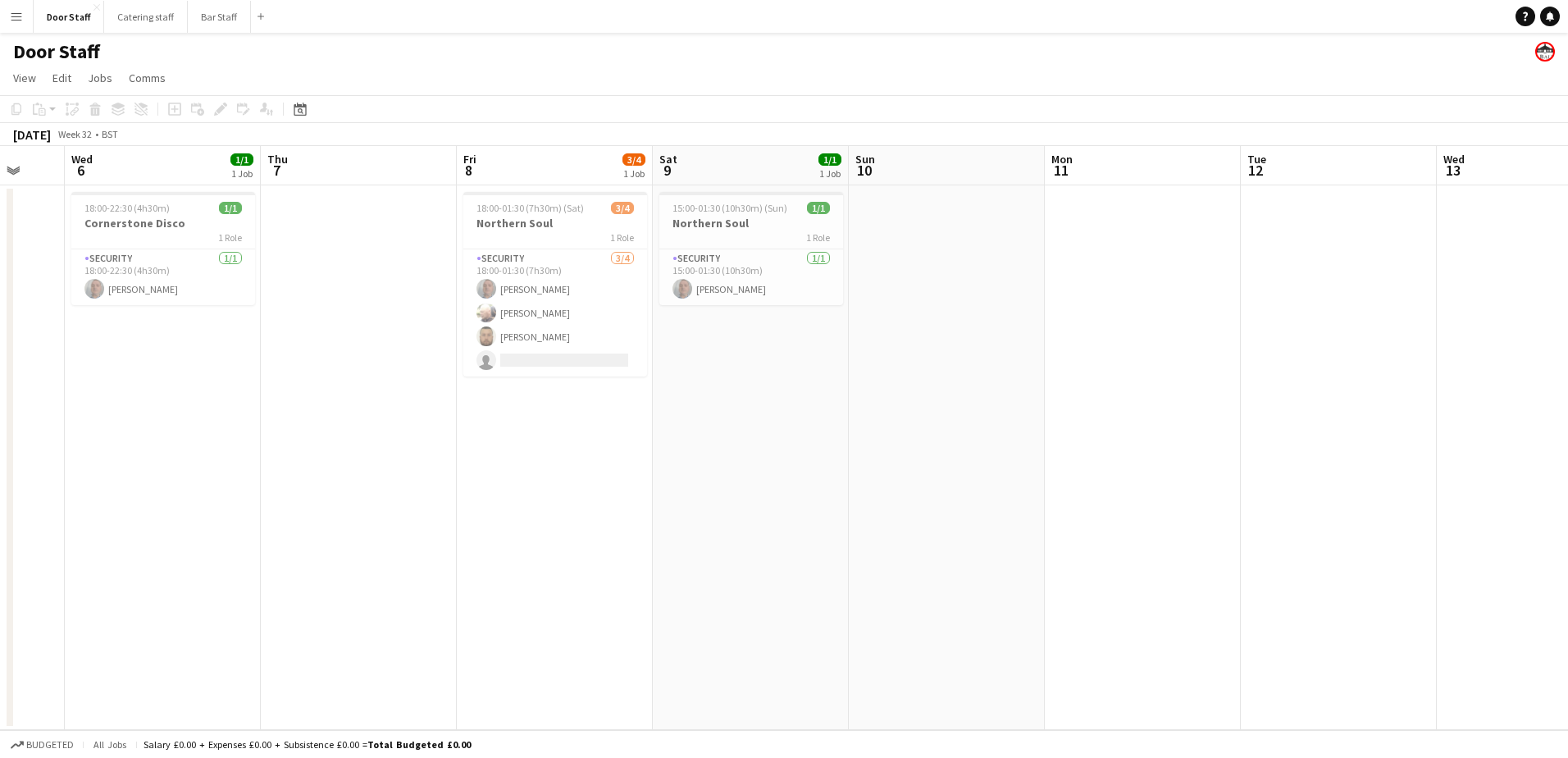
drag, startPoint x: 797, startPoint y: 508, endPoint x: 352, endPoint y: 482, distance: 445.8
click at [288, 511] on app-calendar-viewport "Sun 3 Mon 4 Tue 5 Wed 6 1/1 1 Job Thu 7 Fri 8 3/4 1 Job Sat 9 1/1 1 Job Sun 10 …" at bounding box center [784, 437] width 1568 height 584
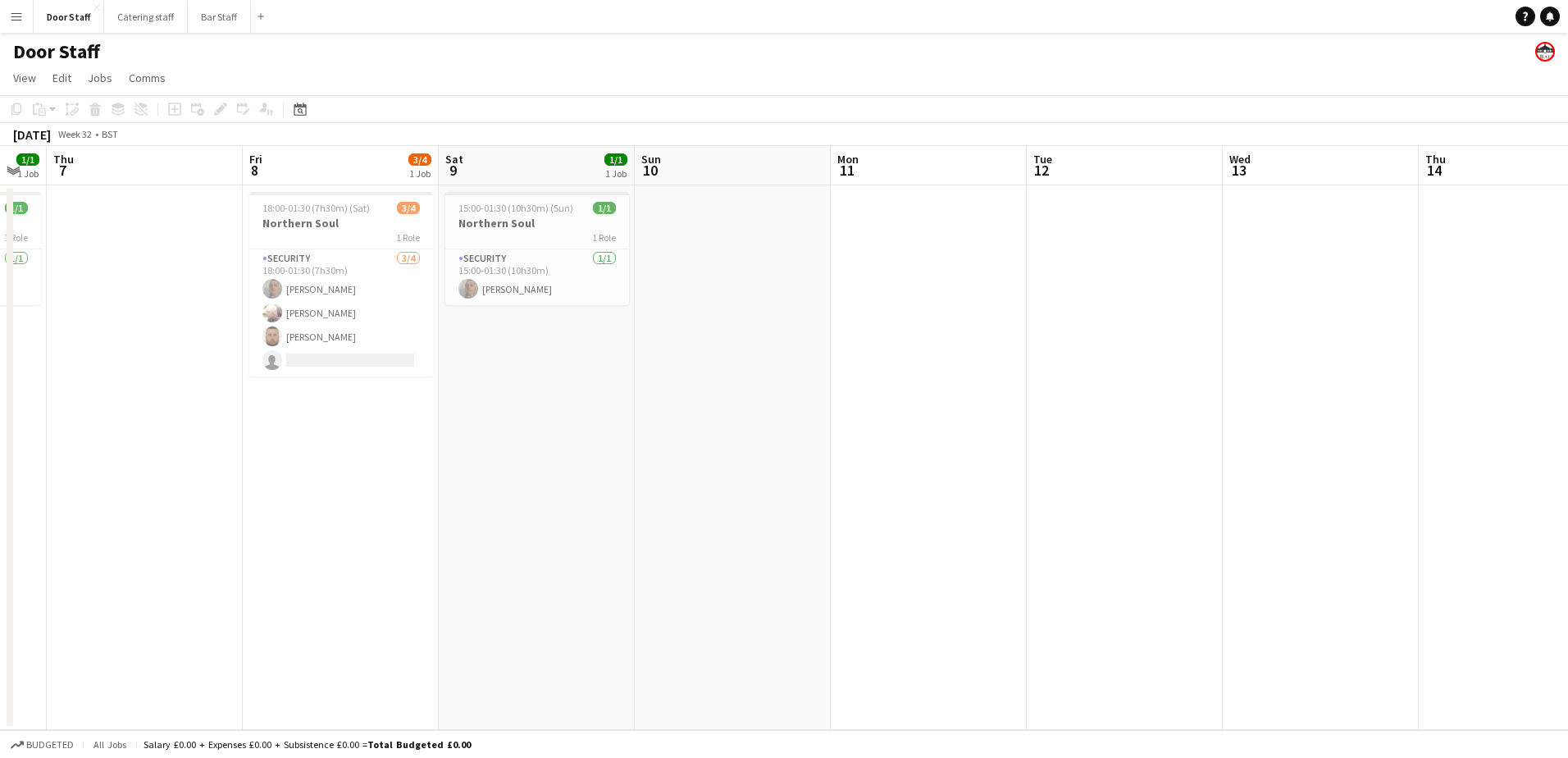
drag, startPoint x: 682, startPoint y: 435, endPoint x: 80, endPoint y: 424, distance: 602.1
click at [76, 427] on app-calendar-viewport "Mon 4 Tue 5 Wed 6 1/1 1 Job Thu 7 Fri 8 3/4 1 Job Sat 9 1/1 1 Job Sun 10 Mon 11…" at bounding box center [784, 437] width 1568 height 584
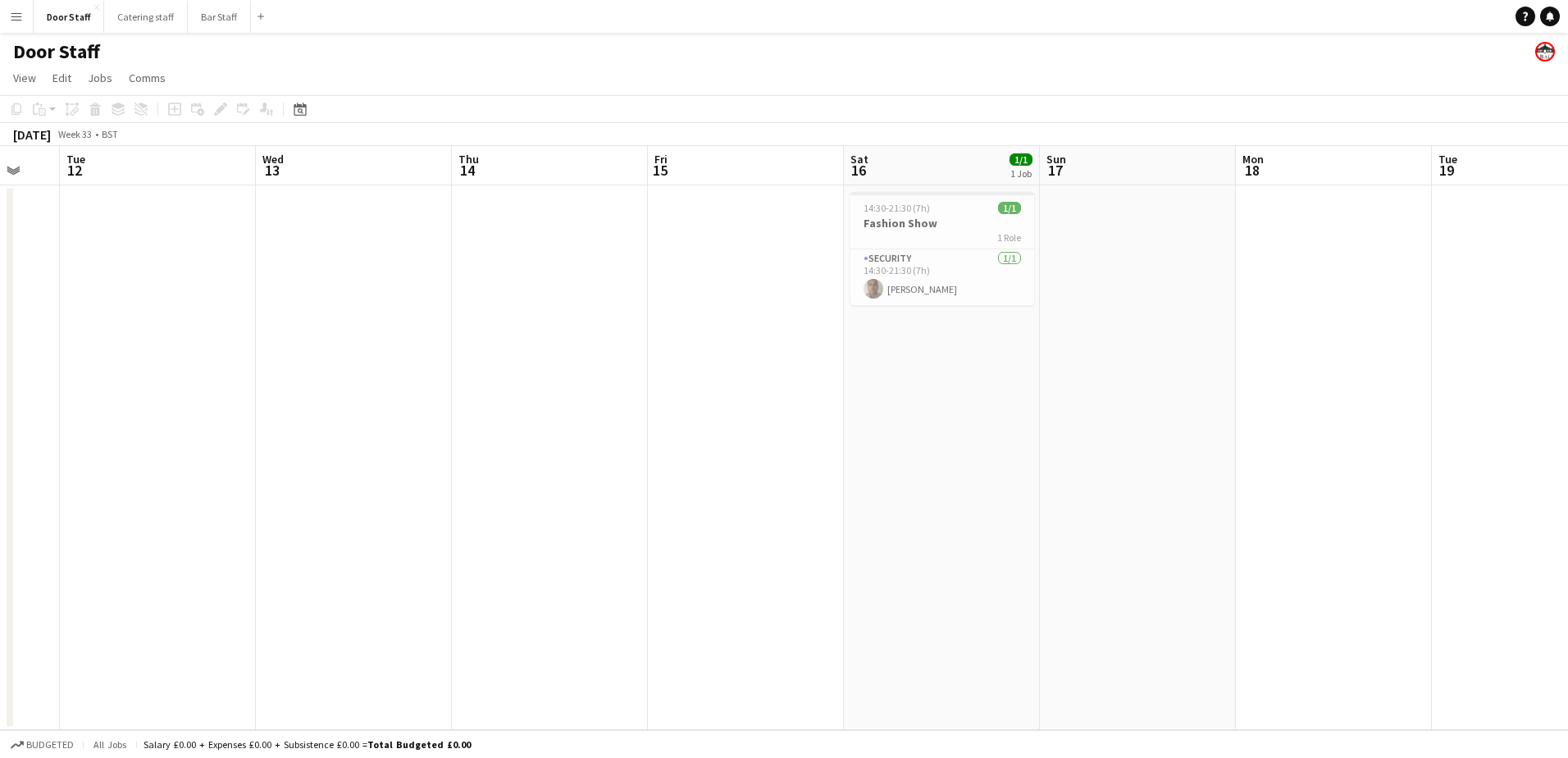
drag, startPoint x: 499, startPoint y: 441, endPoint x: 159, endPoint y: 423, distance: 340.5
click at [130, 426] on app-calendar-viewport "Sat 9 1/1 1 Job Sun 10 Mon 11 Tue 12 Wed 13 Thu 14 Fri 15 Sat 16 1/1 1 Job Sun …" at bounding box center [784, 437] width 1568 height 584
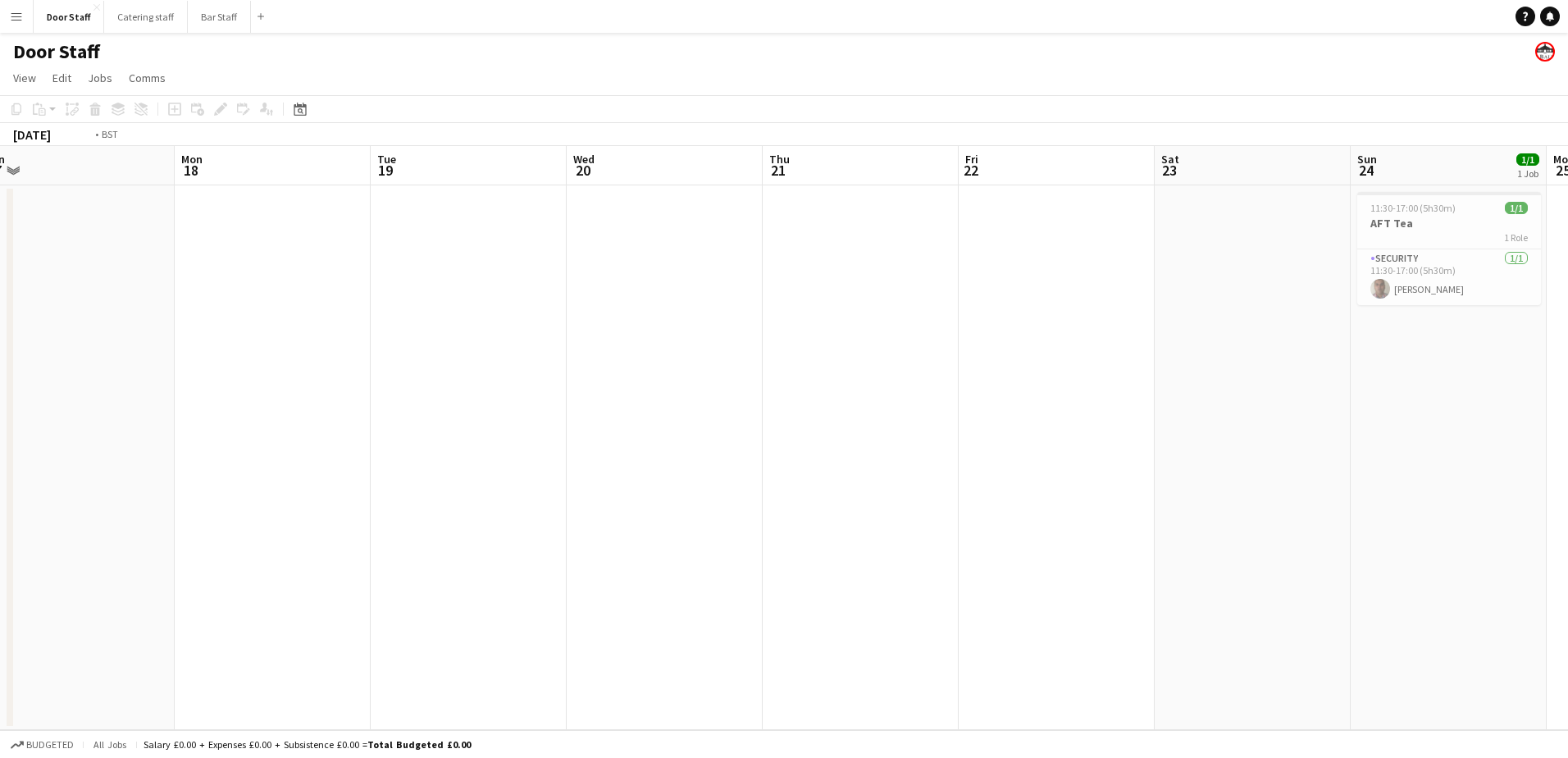
drag, startPoint x: 654, startPoint y: 441, endPoint x: 148, endPoint y: 419, distance: 506.5
click at [148, 419] on app-calendar-viewport "Thu 14 Fri 15 Sat 16 1/1 1 Job Sun 17 Mon 18 Tue 19 Wed 20 Thu 21 Fri 22 Sat 23…" at bounding box center [784, 437] width 1568 height 584
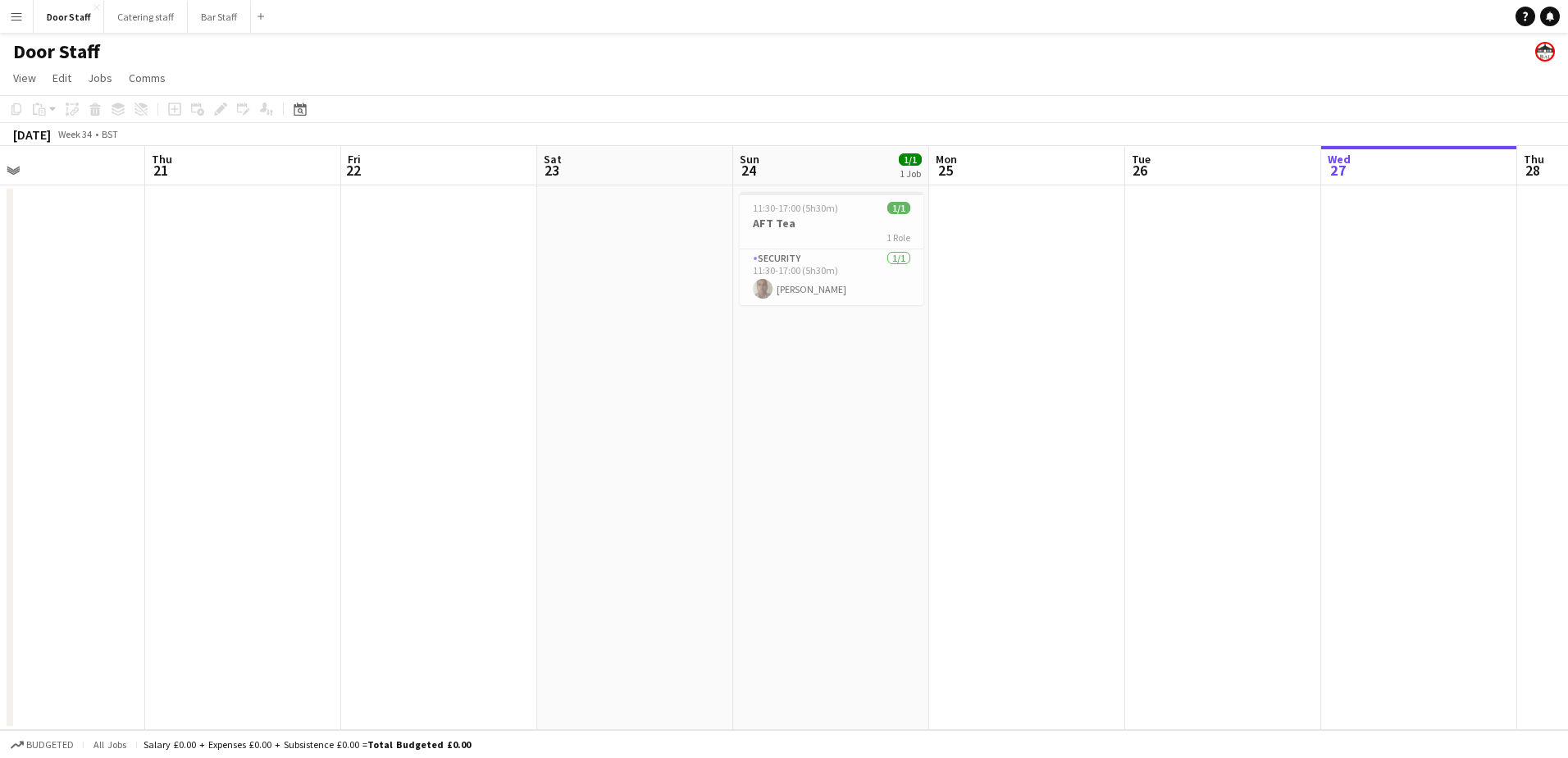
drag, startPoint x: 847, startPoint y: 434, endPoint x: 211, endPoint y: 382, distance: 638.1
click at [69, 389] on app-calendar-viewport "Sun 17 Mon 18 Tue 19 Wed 20 Thu 21 Fri 22 Sat 23 Sun 24 1/1 1 Job Mon 25 Tue 26…" at bounding box center [784, 437] width 1568 height 584
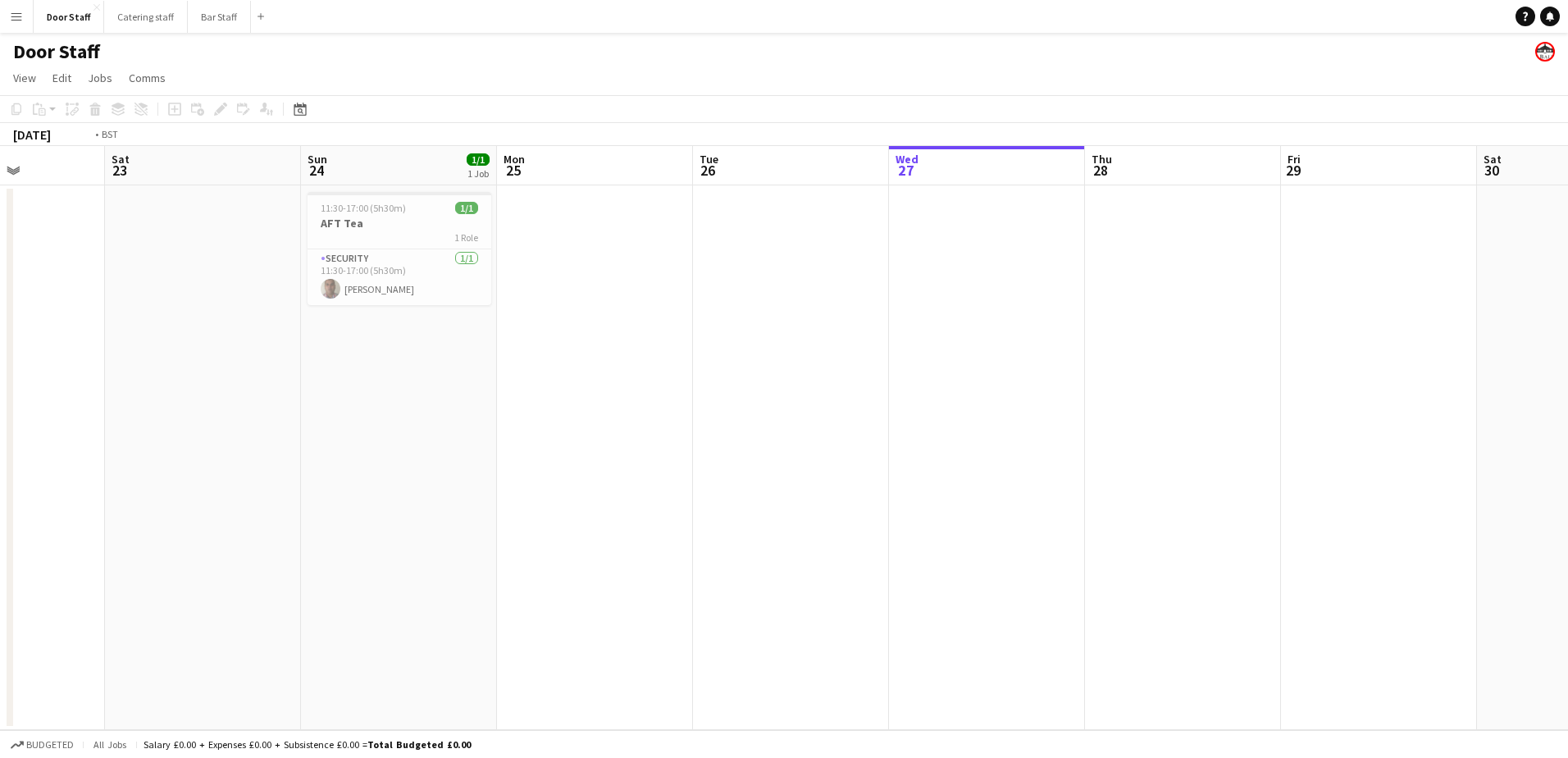
scroll to position [0, 544]
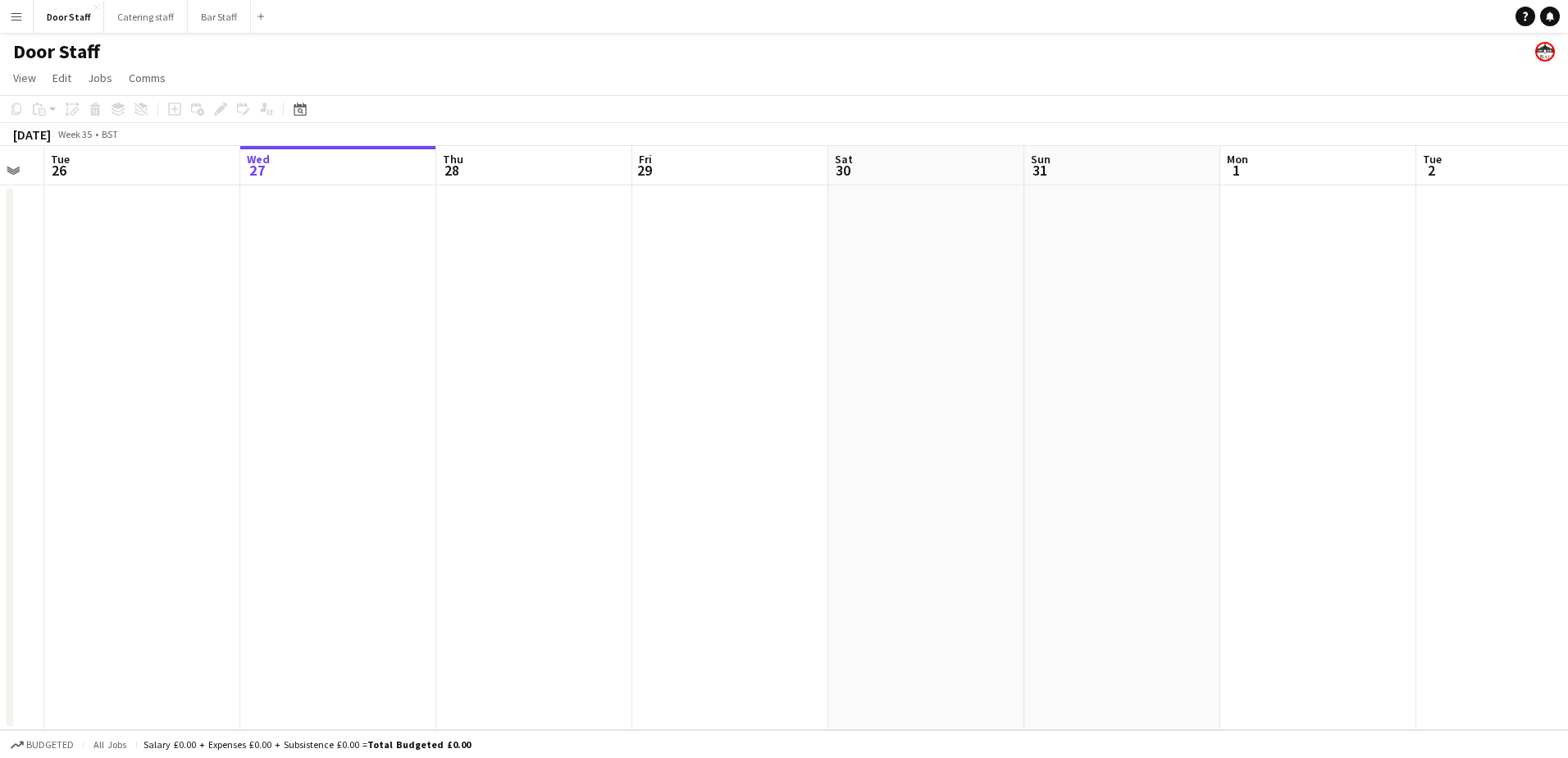
drag, startPoint x: 877, startPoint y: 389, endPoint x: 211, endPoint y: 378, distance: 666.1
click at [211, 378] on app-calendar-viewport "Sat 23 Sun 24 1/1 1 Job Mon 25 Tue 26 Wed 27 Thu 28 Fri 29 Sat 30 Sun 31 Mon 1 …" at bounding box center [784, 437] width 1568 height 584
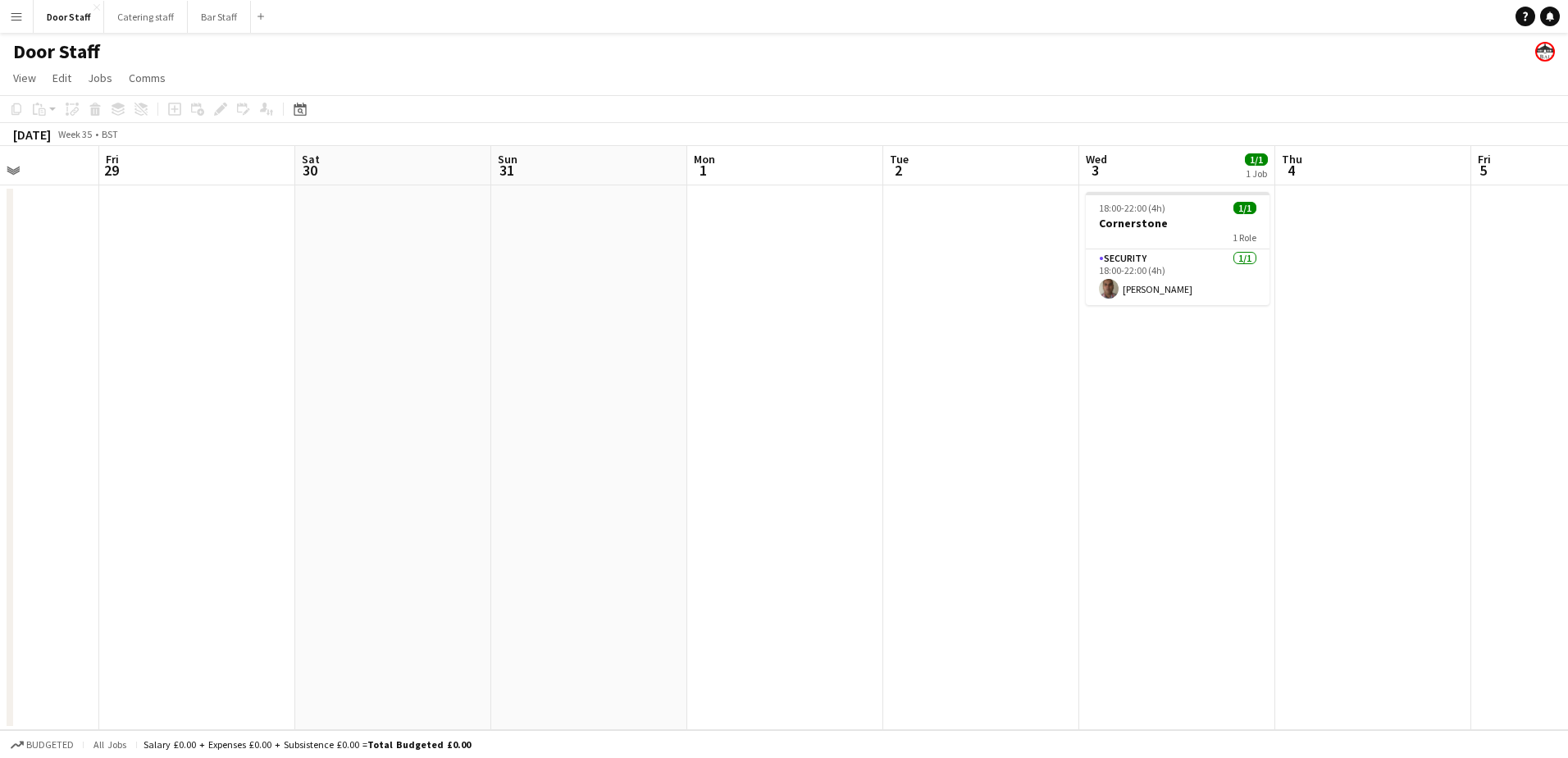
scroll to position [0, 557]
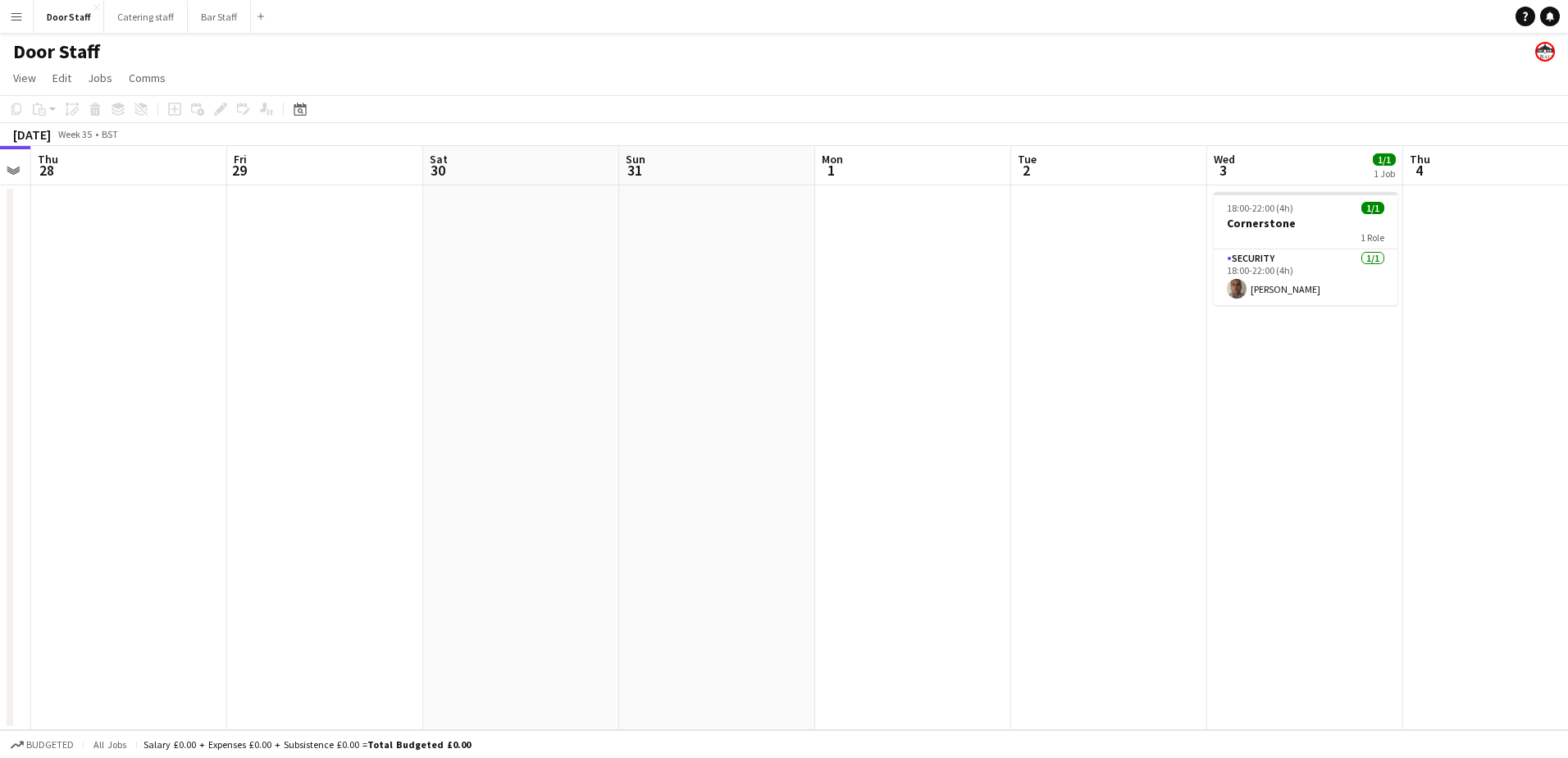
drag, startPoint x: 655, startPoint y: 375, endPoint x: 250, endPoint y: 377, distance: 405.0
click at [250, 377] on app-calendar-viewport "Mon 25 Tue 26 Wed 27 Thu 28 Fri 29 Sat 30 Sun 31 Mon 1 Tue 2 Wed 3 1/1 1 Job Th…" at bounding box center [784, 437] width 1568 height 584
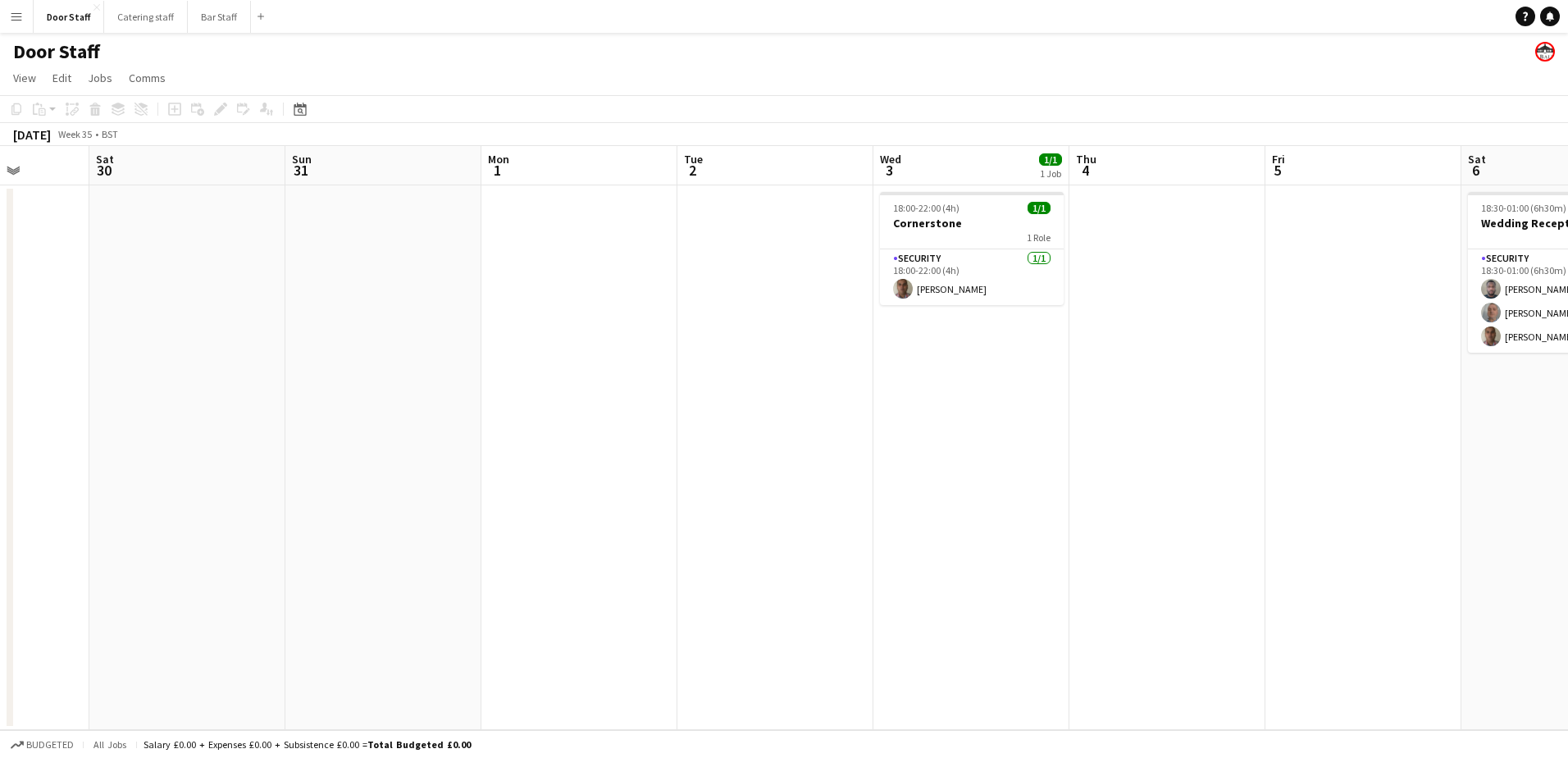
drag, startPoint x: 408, startPoint y: 382, endPoint x: -3, endPoint y: 402, distance: 411.5
click at [0, 402] on html "Menu Boards Boards Boards All jobs Status Workforce Workforce My Workforce Recr…" at bounding box center [784, 379] width 1568 height 758
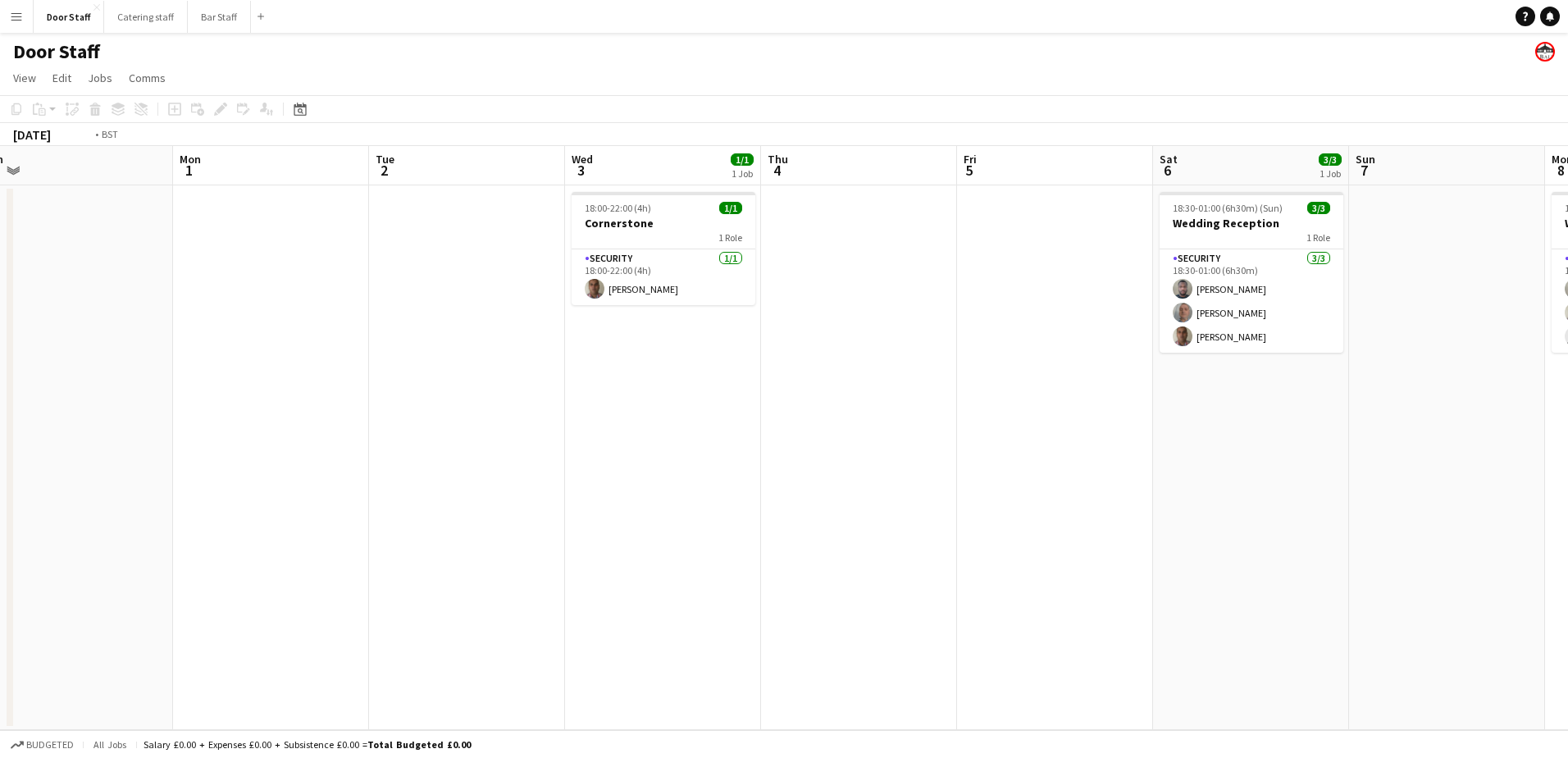
drag, startPoint x: 657, startPoint y: 484, endPoint x: 152, endPoint y: 491, distance: 505.0
click at [152, 491] on app-calendar-viewport "Thu 28 Fri 29 Sat 30 Sun 31 Mon 1 Tue 2 Wed 3 1/1 1 Job Thu 4 Fri 5 Sat 6 3/3 1…" at bounding box center [784, 437] width 1568 height 584
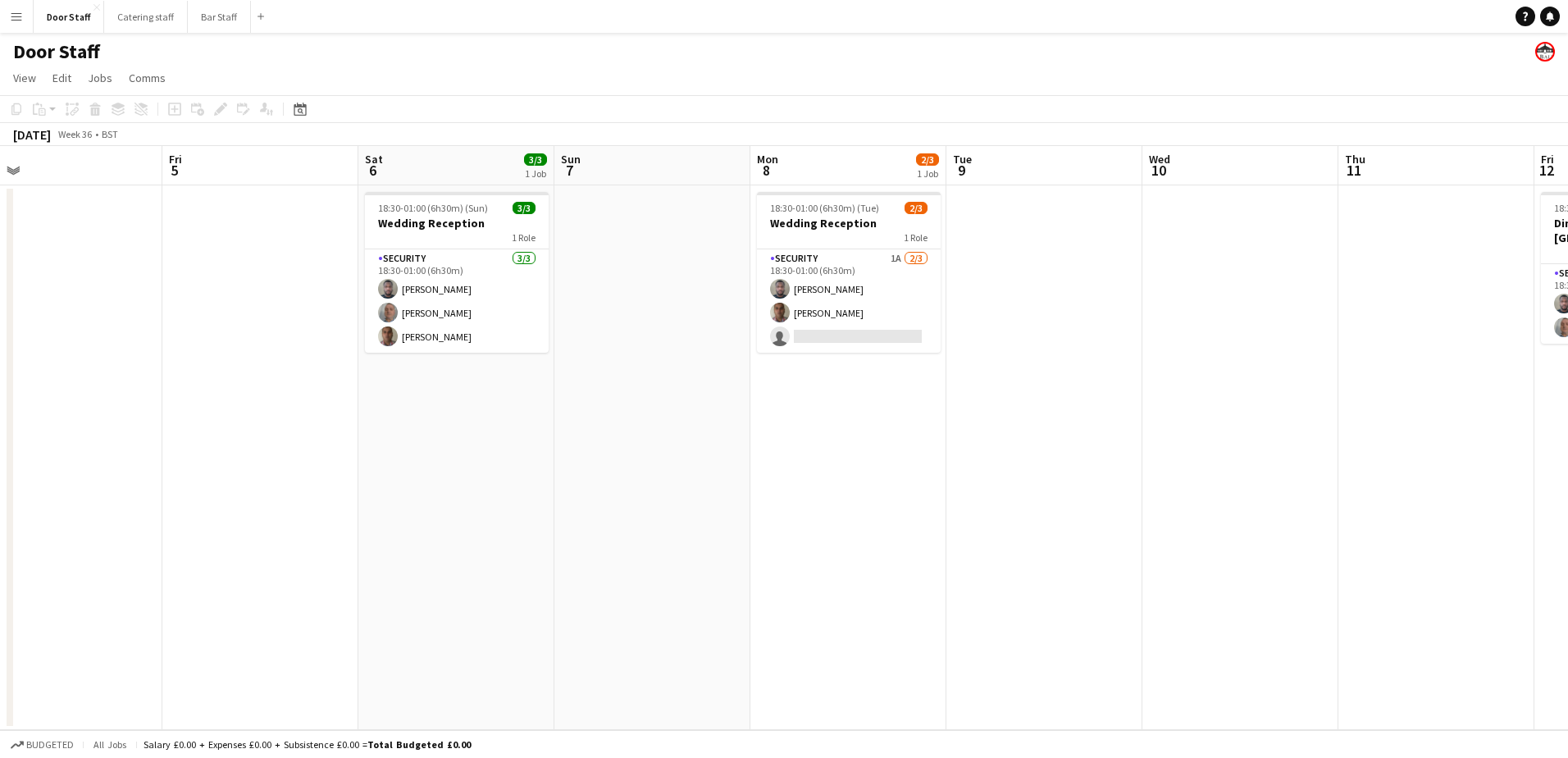
drag, startPoint x: 646, startPoint y: 481, endPoint x: 47, endPoint y: 488, distance: 599.0
click at [47, 488] on app-calendar-viewport "Mon 1 Tue 2 Wed 3 1/1 1 Job Thu 4 Fri 5 Sat 6 3/3 1 Job Sun 7 Mon 8 2/3 1 Job T…" at bounding box center [784, 437] width 1568 height 584
click at [850, 275] on app-card-role "Security 1A [DATE] 18:30-01:00 (6h30m) [PERSON_NAME] [PERSON_NAME] single-neutr…" at bounding box center [847, 301] width 184 height 104
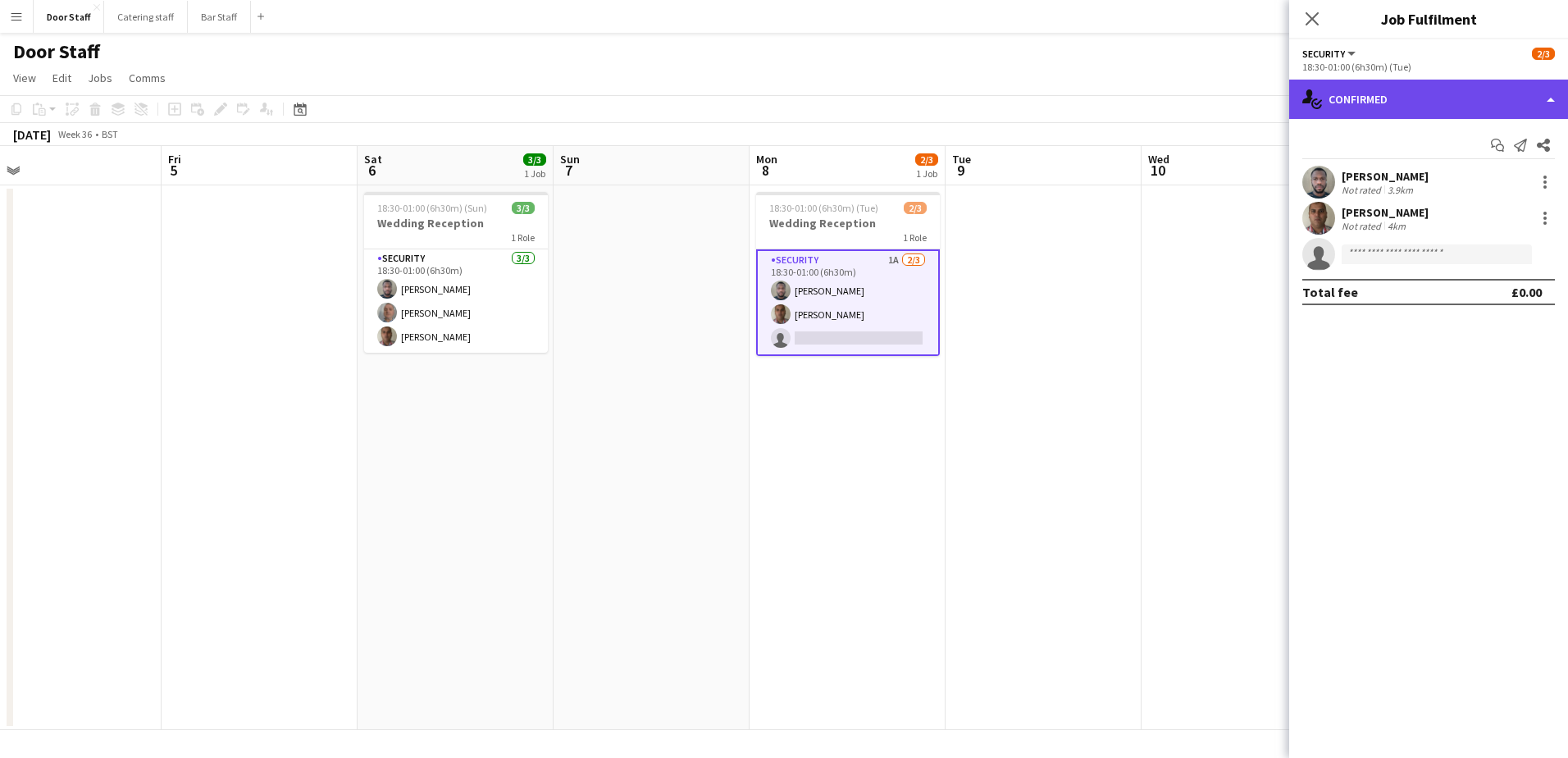
click at [1468, 97] on div "single-neutral-actions-check-2 Confirmed" at bounding box center [1428, 99] width 279 height 39
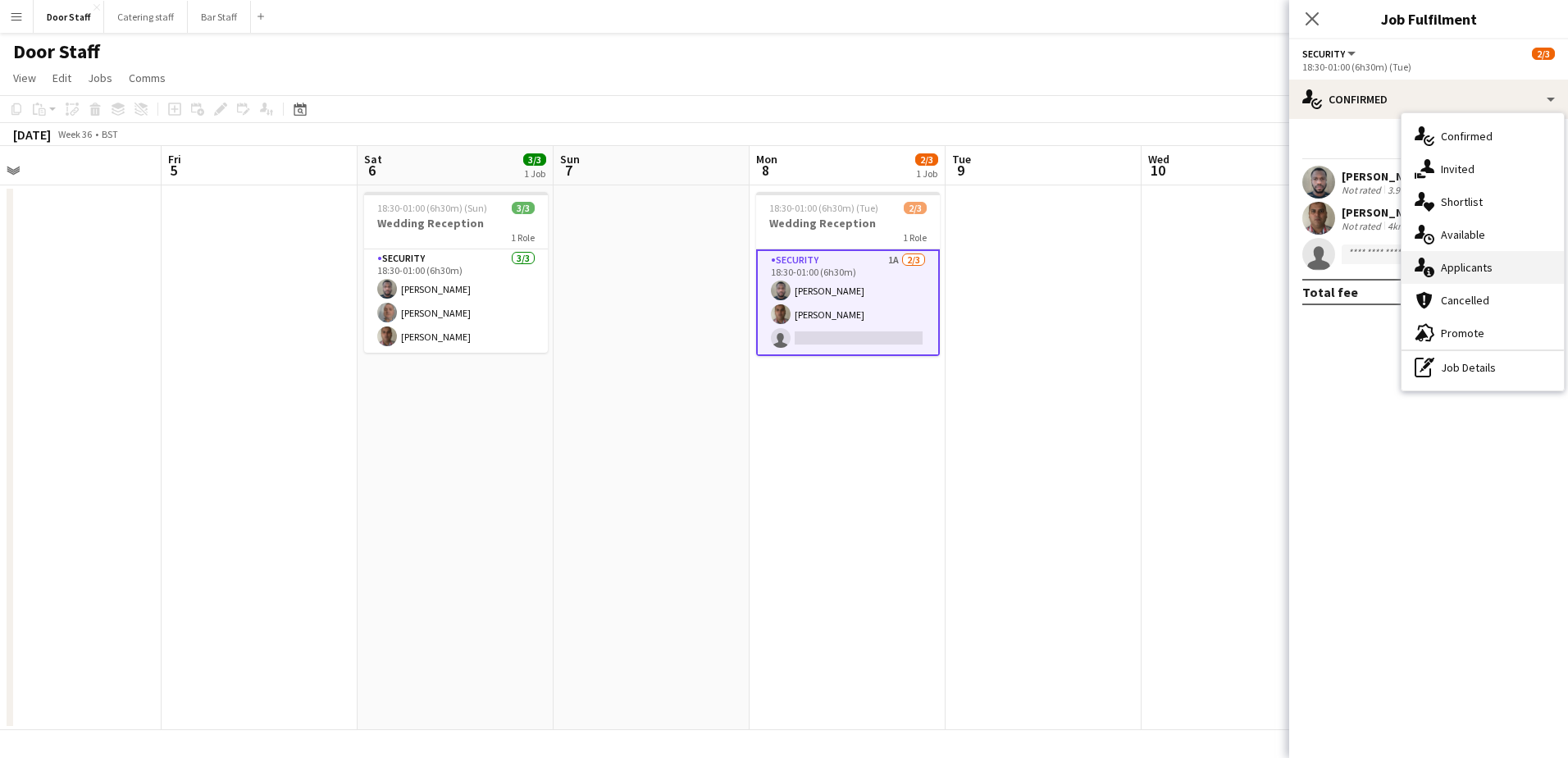
click at [1479, 263] on div "single-neutral-actions-information Applicants" at bounding box center [1482, 268] width 163 height 32
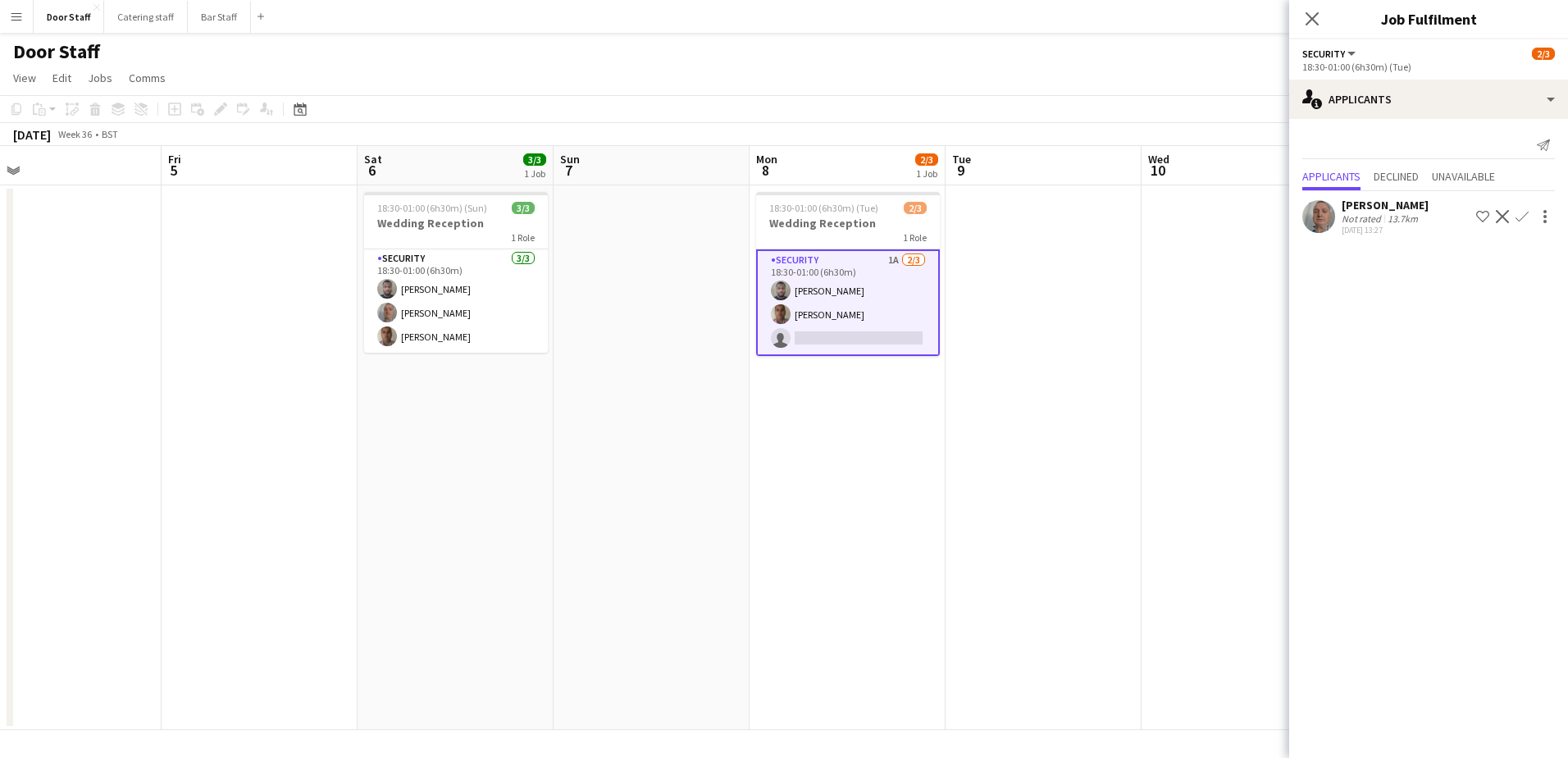
click at [1526, 218] on app-icon "Confirm" at bounding box center [1522, 217] width 13 height 13
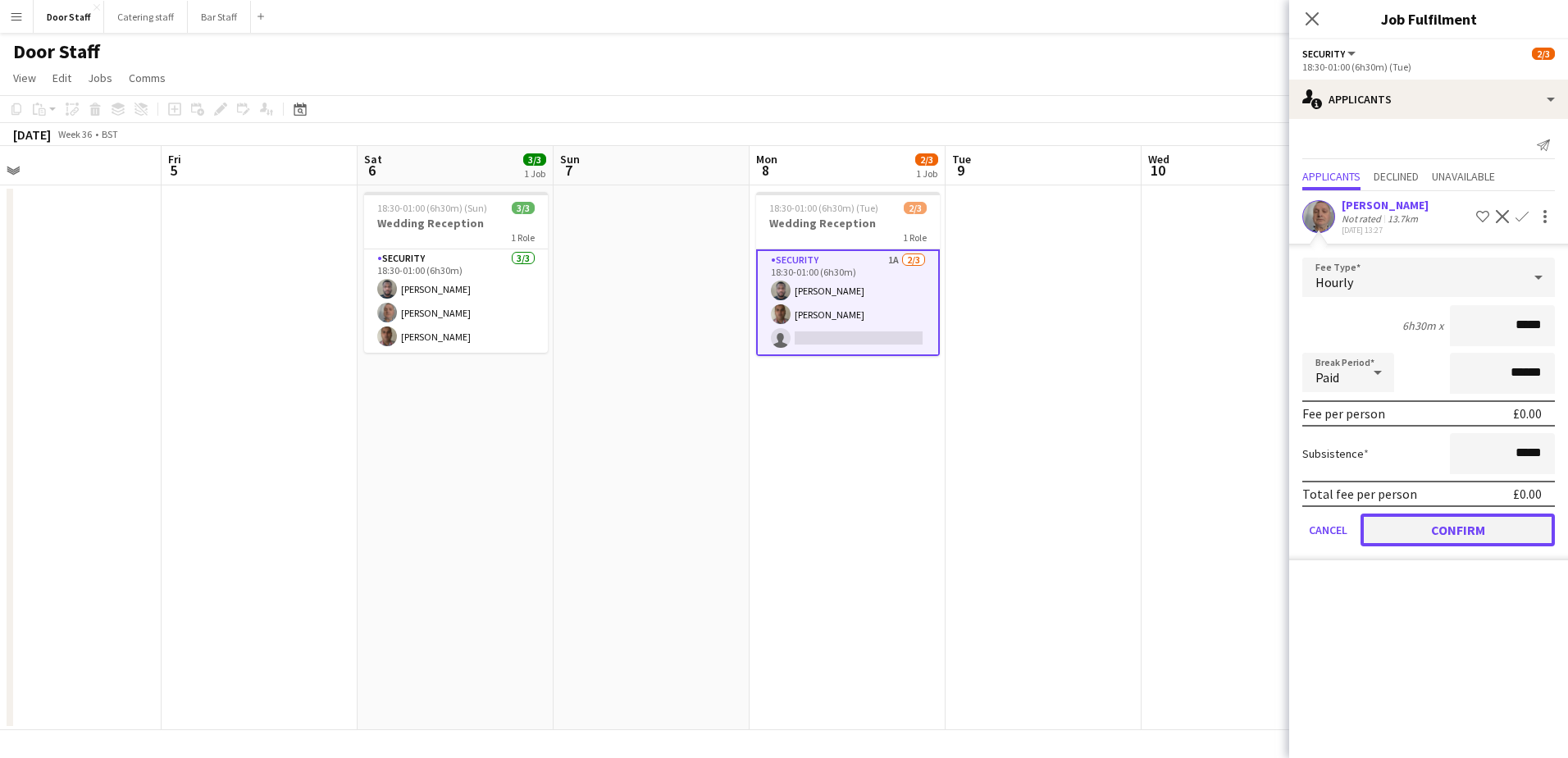
click at [1435, 536] on button "Confirm" at bounding box center [1458, 529] width 194 height 32
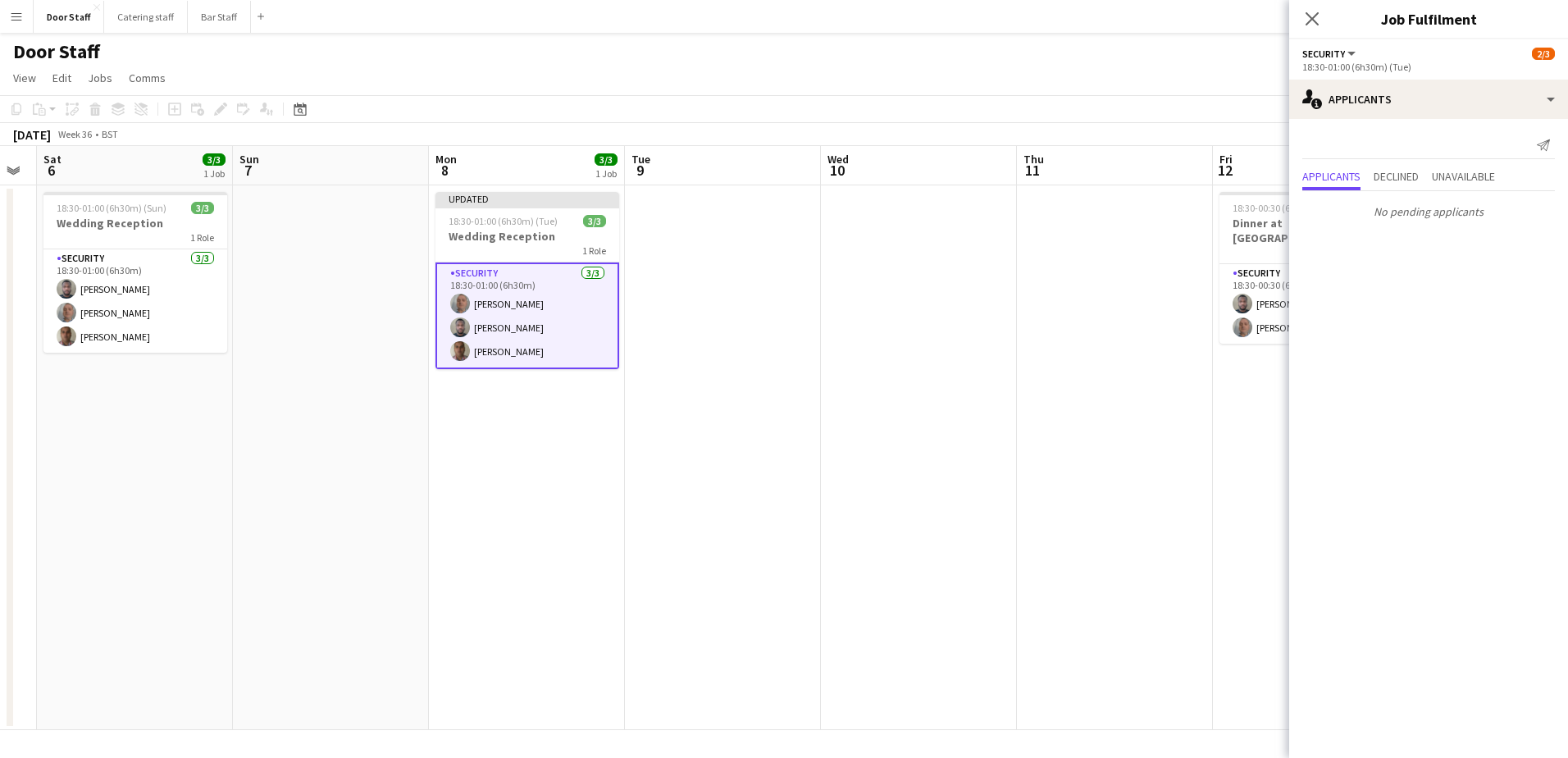
drag, startPoint x: 871, startPoint y: 414, endPoint x: 508, endPoint y: 441, distance: 364.0
click at [508, 441] on app-calendar-viewport "Wed 3 1/1 1 Job Thu 4 Fri 5 Sat 6 3/3 1 Job Sun 7 Mon 8 3/3 1 Job Tue 9 Wed 10 …" at bounding box center [784, 437] width 1568 height 584
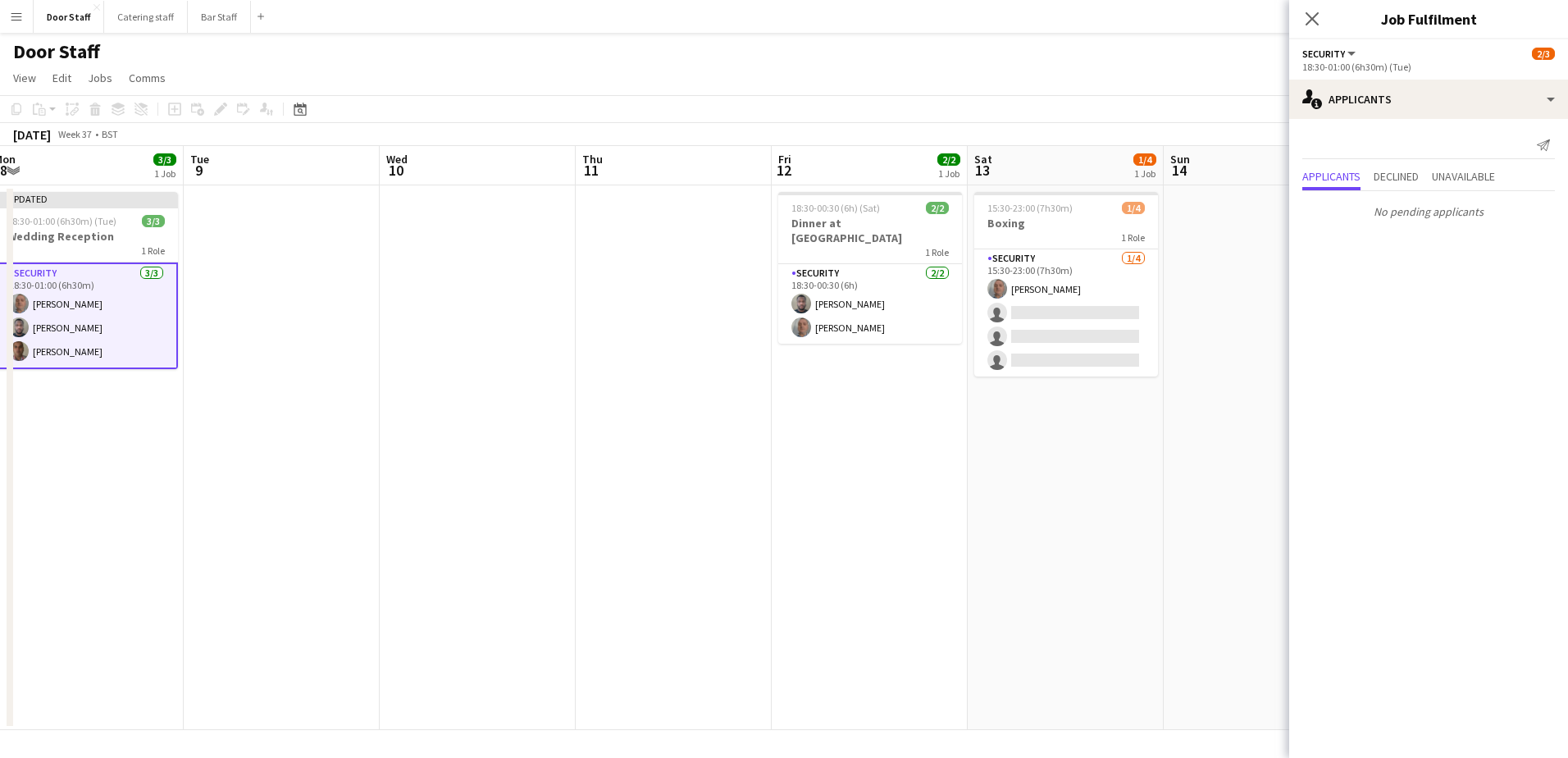
scroll to position [0, 602]
drag, startPoint x: 855, startPoint y: 388, endPoint x: 453, endPoint y: 408, distance: 402.5
click at [453, 408] on app-calendar-viewport "Fri 5 Sat 6 3/3 1 Job Sun 7 Mon 8 3/3 1 Job Tue 9 Wed 10 Thu 11 Fri 12 2/2 1 Jo…" at bounding box center [784, 437] width 1568 height 584
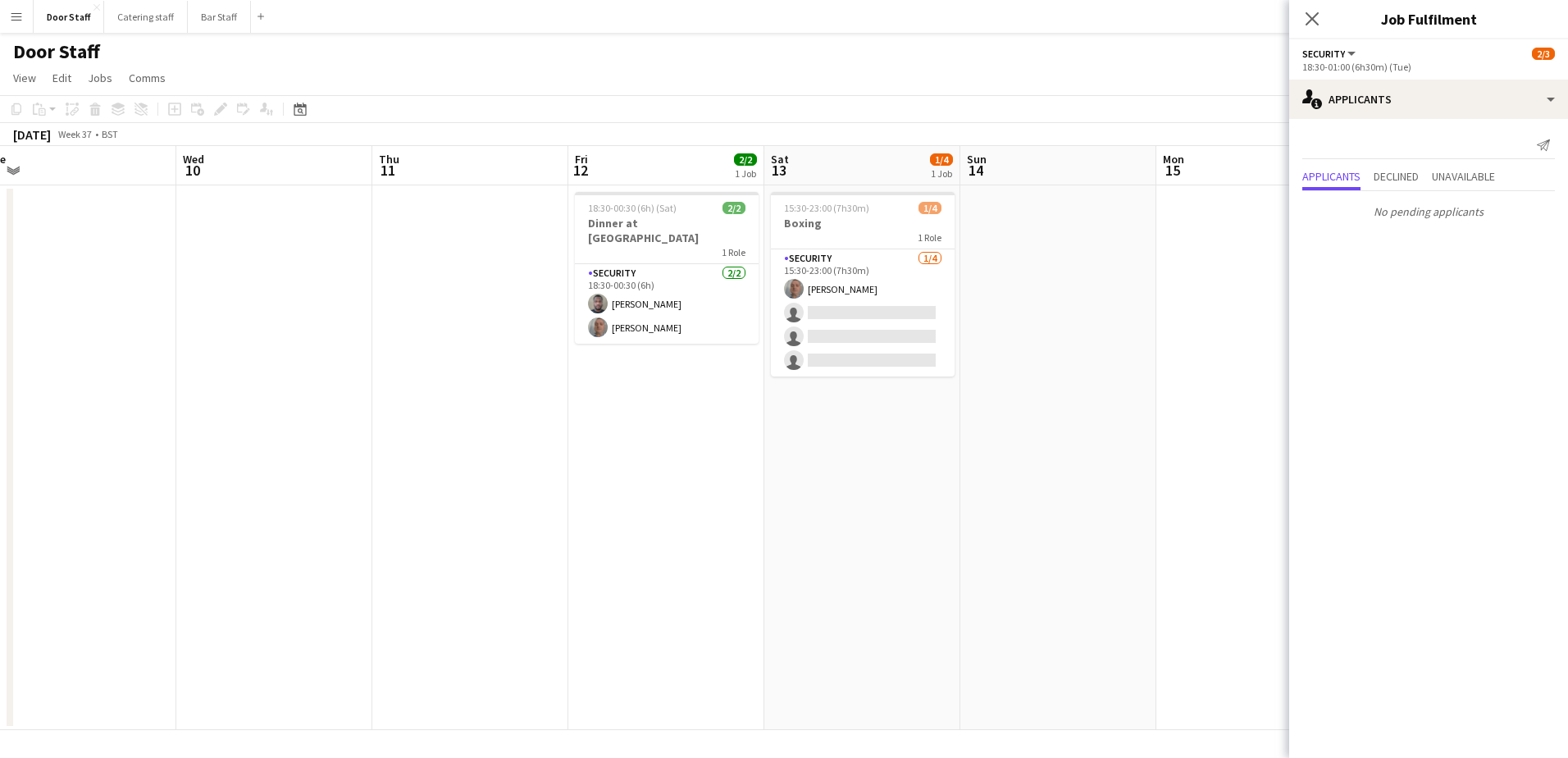
scroll to position [0, 609]
drag, startPoint x: 664, startPoint y: 394, endPoint x: 460, endPoint y: 394, distance: 204.0
click at [460, 394] on app-calendar-viewport "Sat 6 3/3 1 Job Sun 7 Mon 8 3/3 1 Job Tue 9 Wed 10 Thu 11 Fri 12 2/2 1 Job Sat …" at bounding box center [784, 437] width 1568 height 584
click at [1308, 17] on icon "Close pop-in" at bounding box center [1312, 18] width 15 height 15
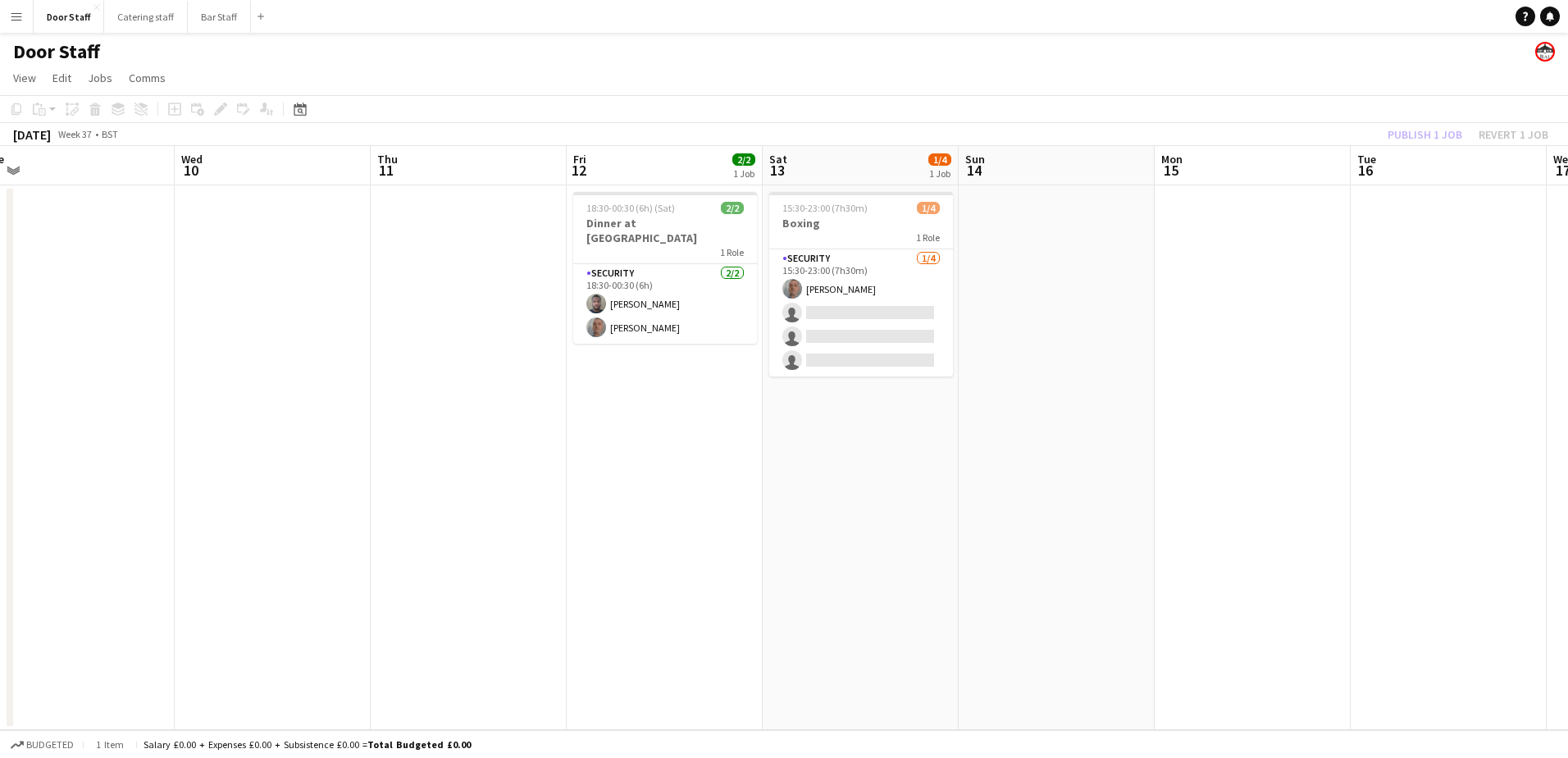
click at [1441, 137] on div "Publish 1 job Revert 1 job" at bounding box center [1468, 134] width 200 height 21
click at [1441, 137] on button "Publish 1 job" at bounding box center [1425, 134] width 88 height 21
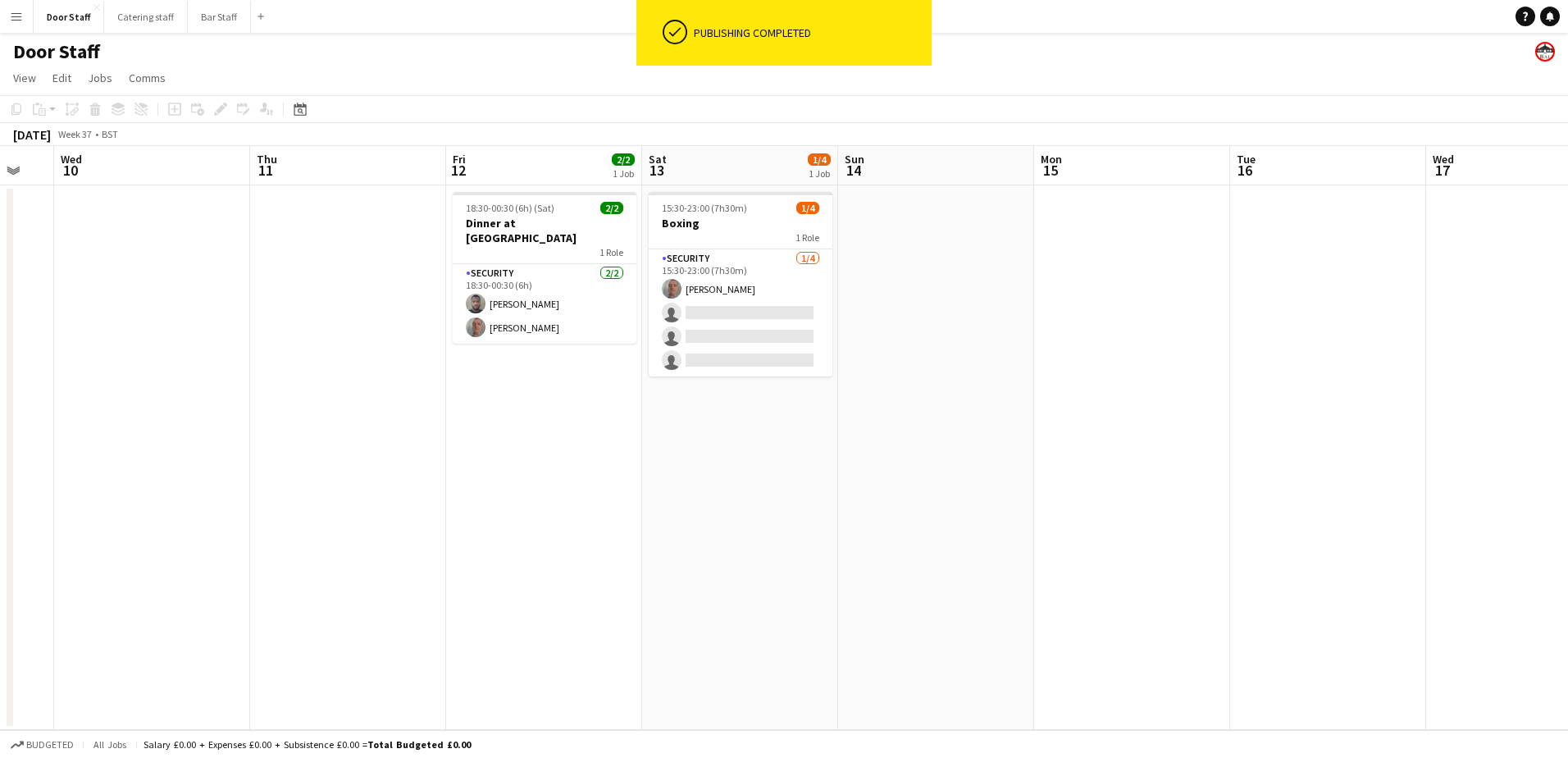
scroll to position [0, 610]
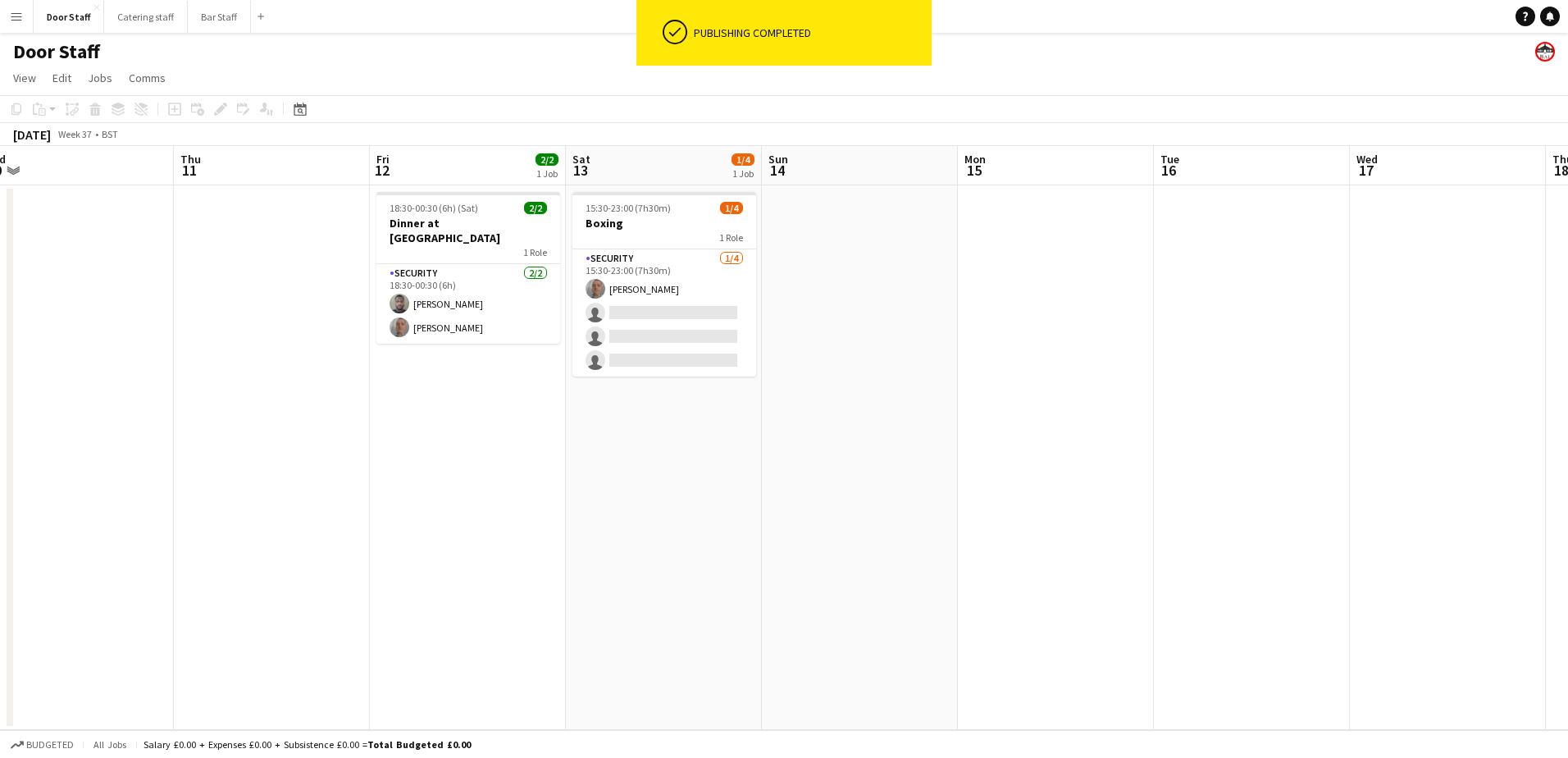
drag, startPoint x: 1101, startPoint y: 467, endPoint x: 903, endPoint y: 494, distance: 199.8
click at [903, 494] on app-calendar-viewport "Sun 7 Mon 8 3/3 1 Job Tue 9 Wed 10 Thu 11 Fri 12 2/2 1 Job Sat 13 1/4 1 Job Sun…" at bounding box center [784, 437] width 1568 height 584
